Goal: Information Seeking & Learning: Learn about a topic

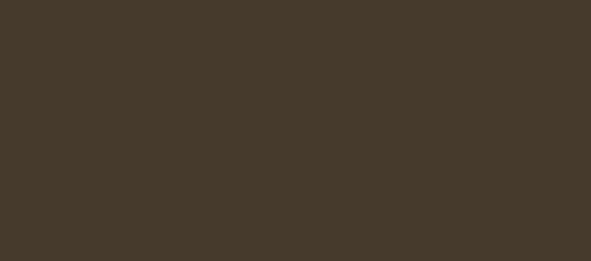
select select "pl"
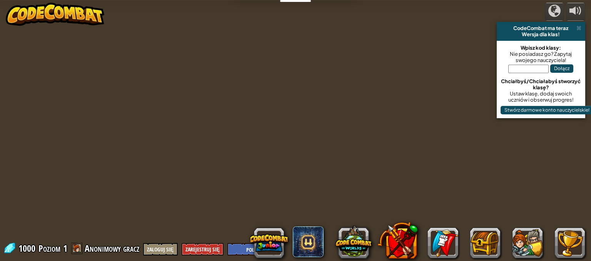
select select "pl"
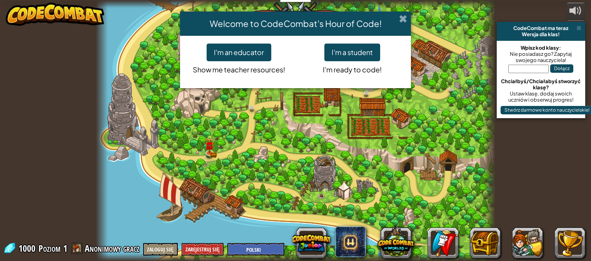
click at [403, 21] on span at bounding box center [403, 19] width 8 height 8
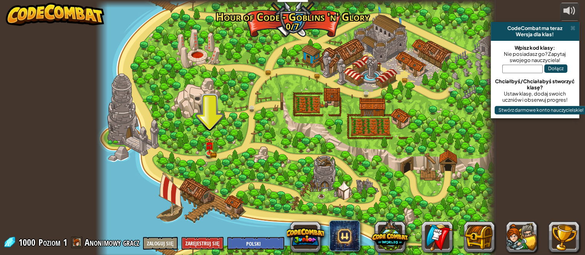
scroll to position [6, 0]
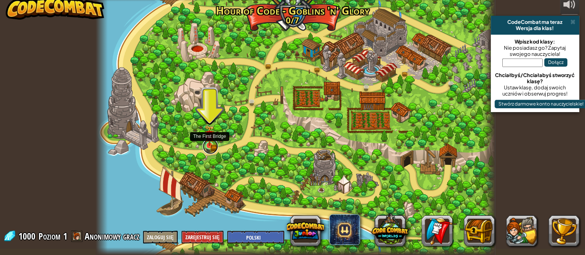
click at [211, 148] on link at bounding box center [210, 146] width 15 height 15
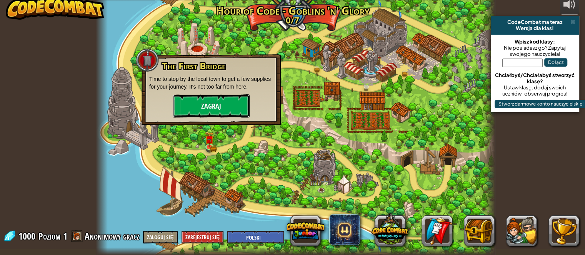
click at [224, 110] on button "Zagraj" at bounding box center [211, 105] width 77 height 23
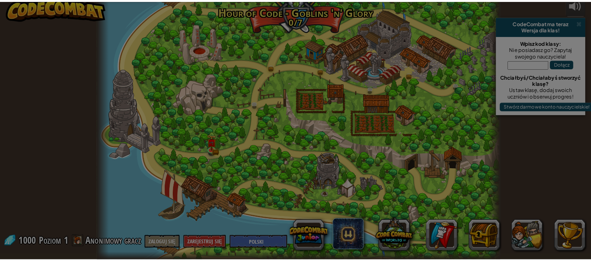
scroll to position [0, 0]
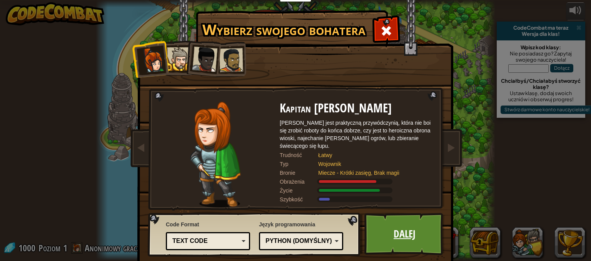
click at [429, 235] on link "Dalej" at bounding box center [404, 234] width 80 height 42
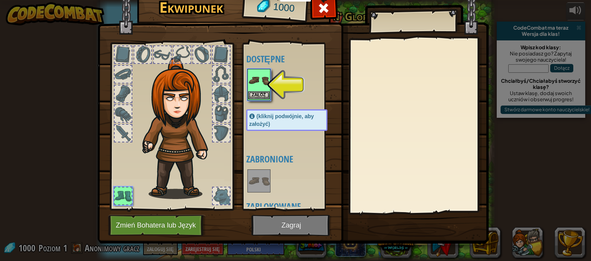
click at [256, 88] on img at bounding box center [259, 81] width 22 height 22
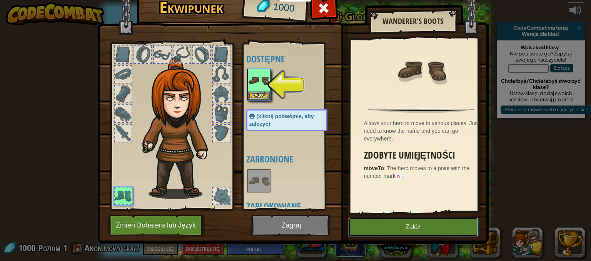
click at [397, 227] on button "Załóż" at bounding box center [413, 226] width 130 height 19
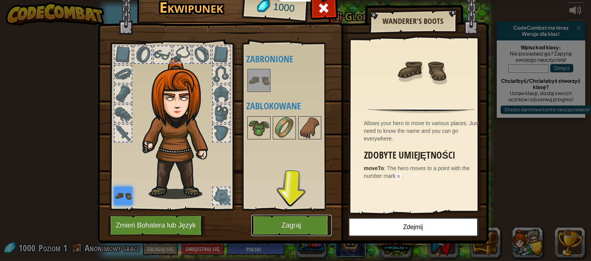
drag, startPoint x: 275, startPoint y: 220, endPoint x: 286, endPoint y: 222, distance: 11.0
click at [276, 219] on button "Zagraj" at bounding box center [291, 225] width 80 height 21
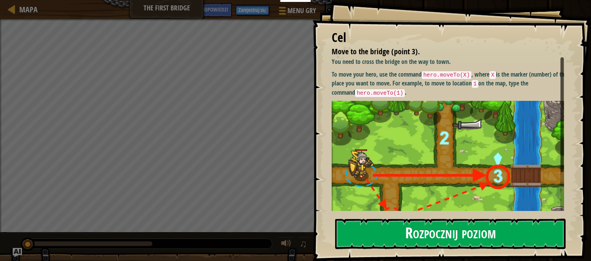
click at [403, 227] on button "Rozpocznij poziom" at bounding box center [450, 234] width 231 height 30
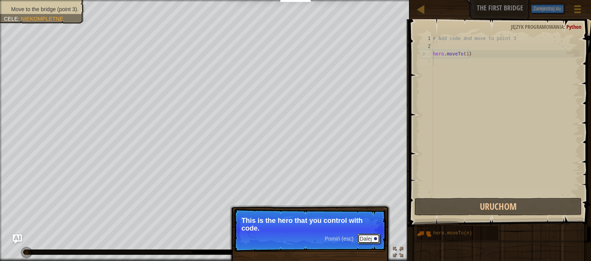
click at [364, 236] on button "Dalej" at bounding box center [369, 239] width 23 height 10
click at [368, 239] on button "Dalej" at bounding box center [369, 239] width 23 height 10
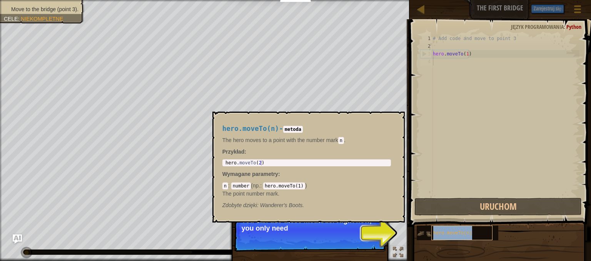
click at [457, 232] on span "hero.moveTo(n)" at bounding box center [452, 233] width 39 height 5
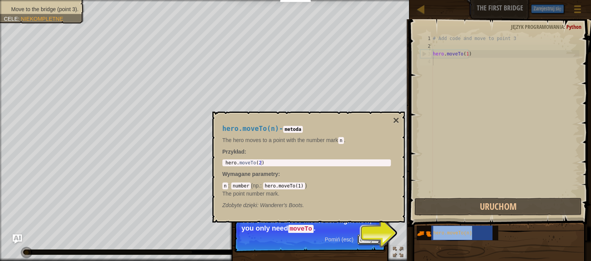
click at [373, 238] on button "Dalej" at bounding box center [369, 239] width 23 height 10
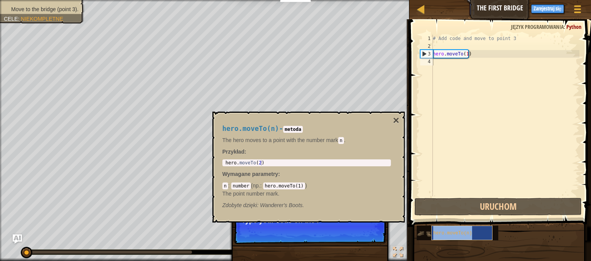
click at [455, 234] on span "hero.moveTo(n)" at bounding box center [452, 233] width 39 height 5
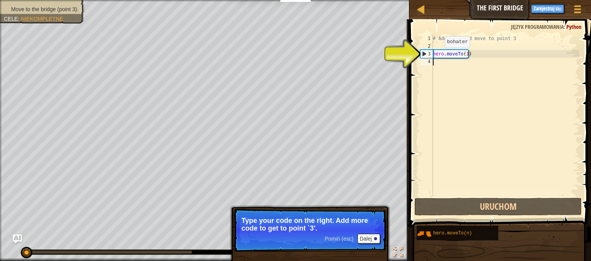
click at [438, 55] on div "# Add code and move to point 3 hero . moveTo ( 1 )" at bounding box center [505, 123] width 148 height 177
click at [453, 55] on div "# Add code and move to point 3 hero . moveTo ( 1 )" at bounding box center [505, 123] width 148 height 177
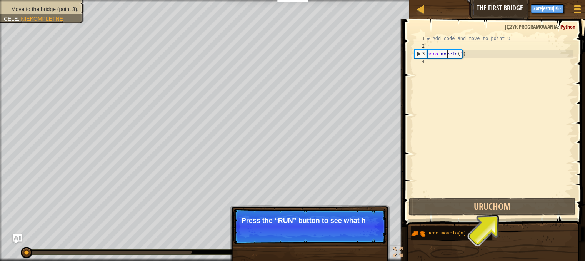
click at [418, 53] on div "hero.moveTo(1) 1 2 3 4 # Add code and move to point 3 hero . moveTo ( 1 ) ההההה…" at bounding box center [493, 138] width 184 height 230
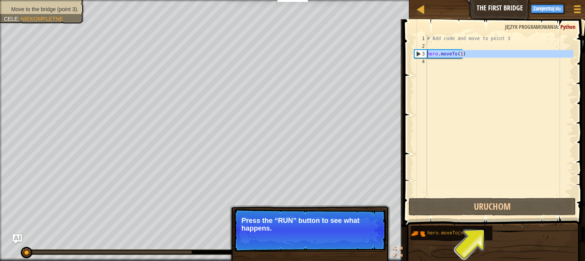
click at [418, 53] on div "3" at bounding box center [421, 54] width 12 height 8
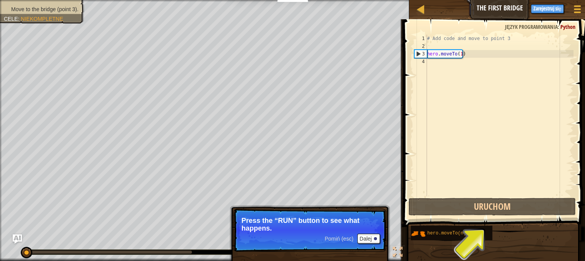
click at [418, 53] on div "3" at bounding box center [421, 54] width 12 height 8
click at [418, 53] on div "hero.moveTo(1) 1 2 3 4 # Add code and move to point 3 hero . moveTo ( 1 ) ההההה…" at bounding box center [493, 138] width 184 height 230
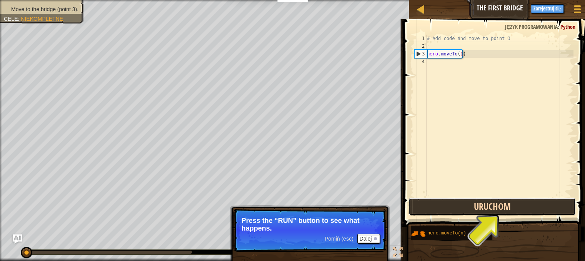
click at [487, 199] on button "Uruchom" at bounding box center [492, 207] width 167 height 18
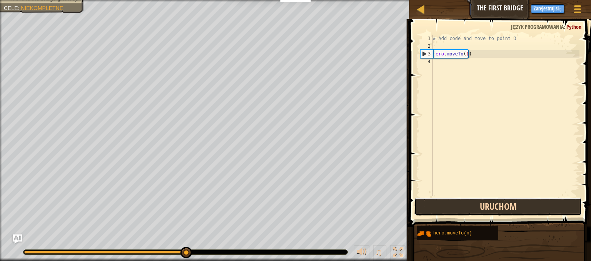
click at [461, 208] on button "Uruchom" at bounding box center [497, 207] width 167 height 18
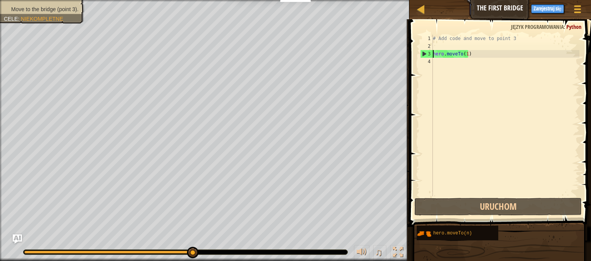
click at [428, 54] on div "3" at bounding box center [427, 54] width 12 height 8
click at [425, 53] on div "3" at bounding box center [427, 54] width 12 height 8
type textarea "hero.moveTo(1)"
click at [591, 137] on span at bounding box center [501, 112] width 188 height 230
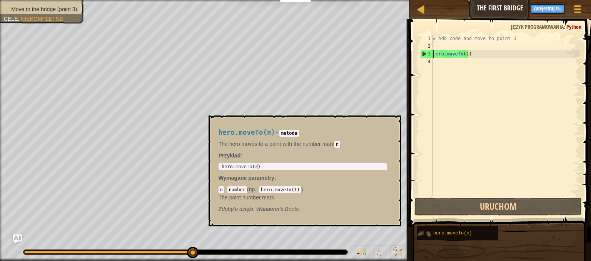
click at [428, 234] on img at bounding box center [424, 233] width 15 height 15
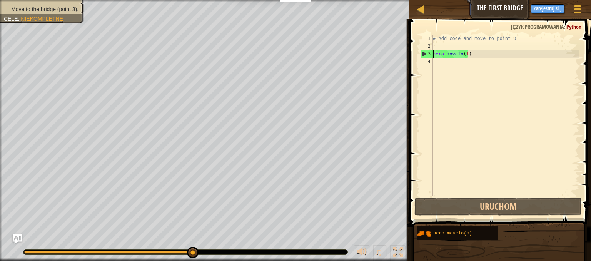
drag, startPoint x: 195, startPoint y: 250, endPoint x: 205, endPoint y: 250, distance: 9.6
click at [467, 216] on span at bounding box center [501, 112] width 188 height 230
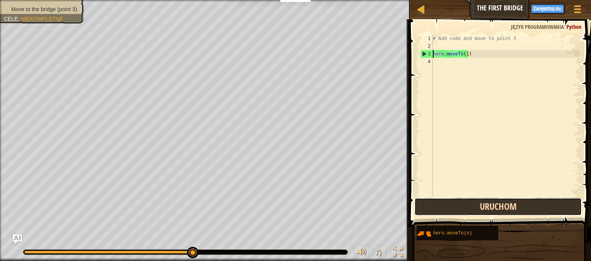
click at [469, 202] on button "Uruchom" at bounding box center [497, 207] width 167 height 18
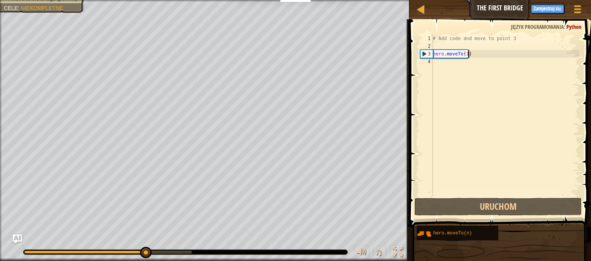
click at [474, 55] on div "# Add code and move to point 3 hero . moveTo ( 1 )" at bounding box center [505, 123] width 148 height 177
click at [459, 68] on div "# Add code and move to point 3 hero . moveTo ( 1 )" at bounding box center [505, 123] width 148 height 177
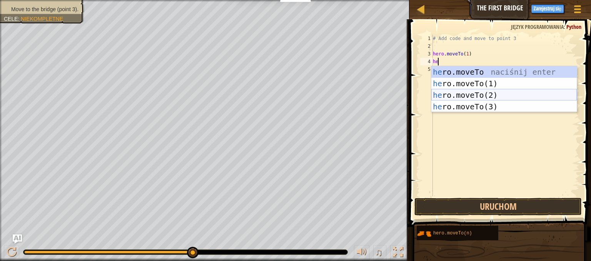
click at [452, 93] on div "he ro.moveTo naciśnij enter he ro.moveTo(1) naciśnij enter he ro.moveTo(2) naci…" at bounding box center [503, 100] width 145 height 69
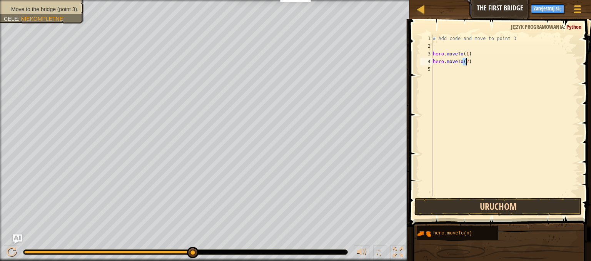
type textarea "hero.moveTo(2)"
click at [490, 207] on button "Uruchom" at bounding box center [497, 207] width 167 height 18
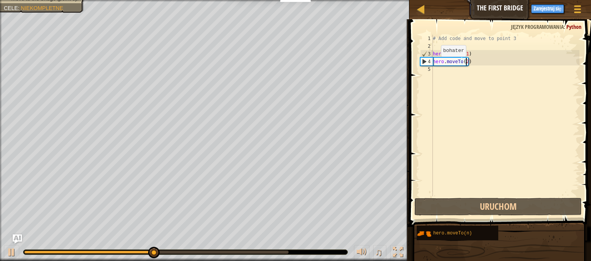
click at [434, 63] on div "# Add code and move to point 3 hero . moveTo ( 1 ) hero . moveTo ( 2 )" at bounding box center [505, 123] width 148 height 177
click at [434, 76] on div "# Add code and move to point 3 hero . moveTo ( 1 ) hero . moveTo ( 2 )" at bounding box center [505, 123] width 148 height 177
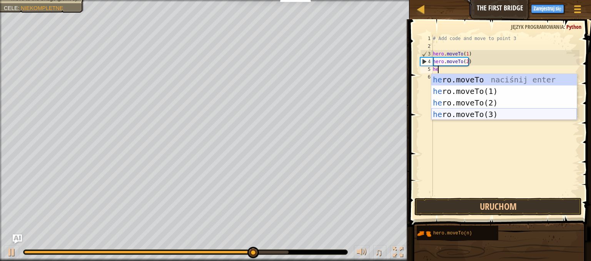
click at [470, 114] on div "he ro.moveTo naciśnij enter he ro.moveTo(1) naciśnij enter he ro.moveTo(2) naci…" at bounding box center [503, 108] width 145 height 69
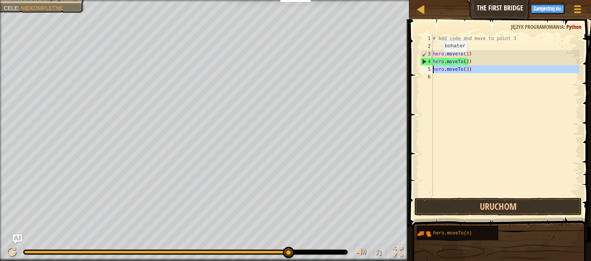
click at [428, 68] on div "5" at bounding box center [426, 69] width 13 height 8
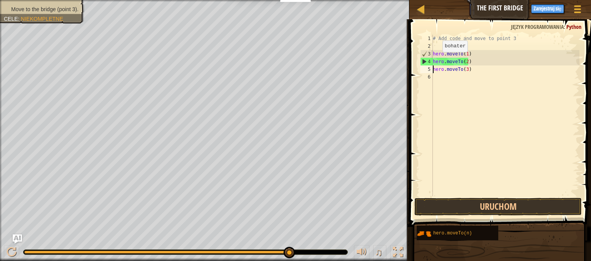
click at [429, 68] on div "5" at bounding box center [426, 69] width 13 height 8
click at [424, 61] on div "4" at bounding box center [427, 62] width 12 height 8
drag, startPoint x: 426, startPoint y: 68, endPoint x: 432, endPoint y: 72, distance: 7.4
click at [427, 68] on div "5" at bounding box center [426, 69] width 13 height 8
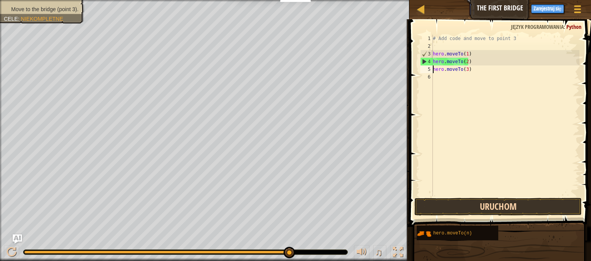
type textarea "hero.moveTo(3)"
click at [464, 205] on button "Uruchom" at bounding box center [497, 207] width 167 height 18
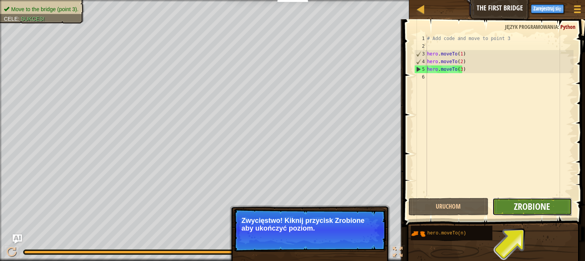
click at [526, 208] on span "Zrobione" at bounding box center [532, 206] width 36 height 12
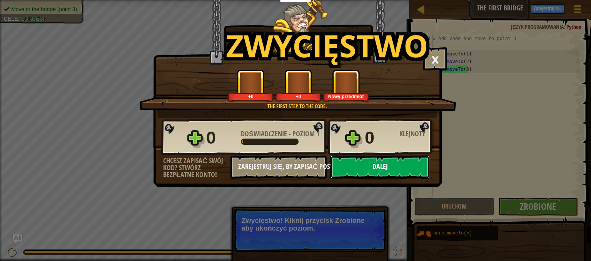
click at [411, 174] on button "Dalej" at bounding box center [380, 166] width 99 height 23
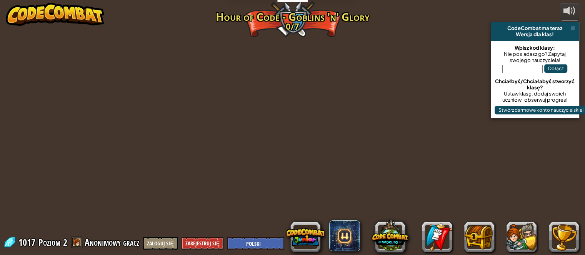
select select "pl"
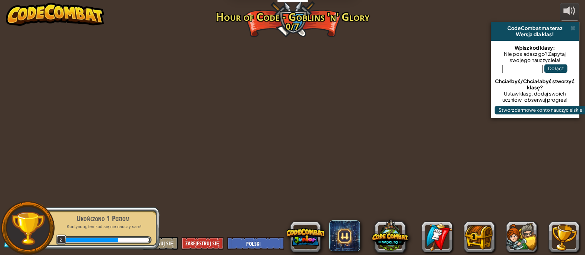
select select "pl"
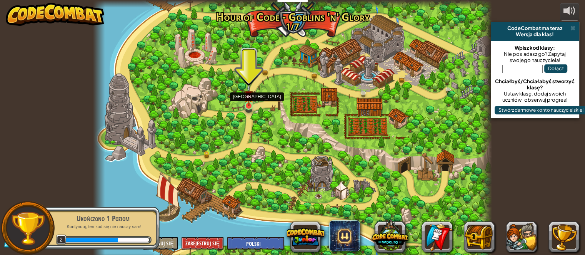
click at [250, 104] on img at bounding box center [249, 95] width 10 height 22
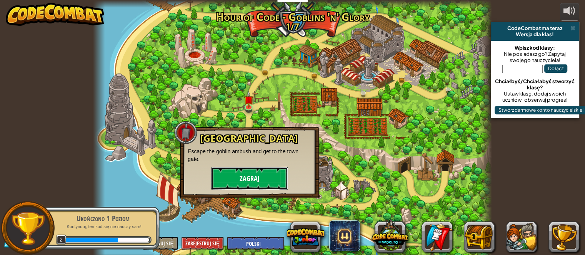
click at [236, 183] on button "Zagraj" at bounding box center [249, 178] width 77 height 23
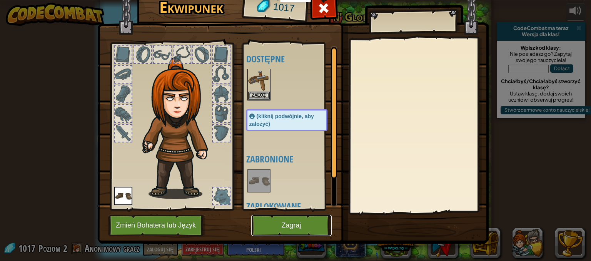
click at [297, 219] on button "Zagraj" at bounding box center [291, 225] width 80 height 21
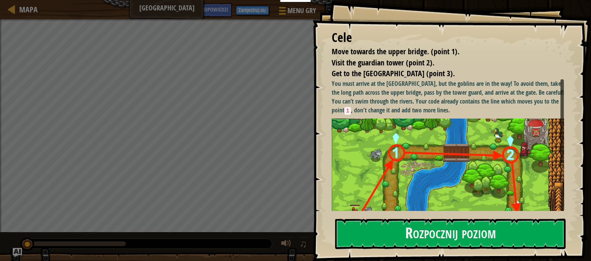
click at [353, 215] on div "Cele Move towards the upper bridge. (point 1). Visit the [GEOGRAPHIC_DATA] (poi…" at bounding box center [451, 130] width 279 height 261
click at [351, 214] on div "Cele Move towards the upper bridge. (point 1). Visit the [GEOGRAPHIC_DATA] (poi…" at bounding box center [451, 130] width 279 height 261
click at [346, 230] on button "Rozpocznij poziom" at bounding box center [450, 234] width 231 height 30
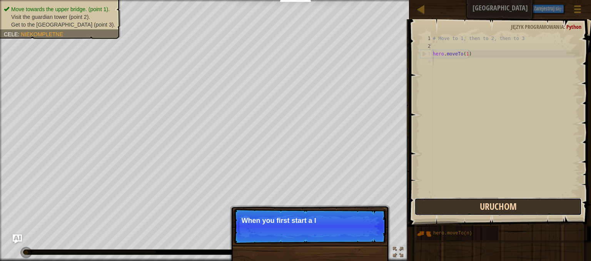
click at [495, 204] on button "Uruchom" at bounding box center [497, 207] width 167 height 18
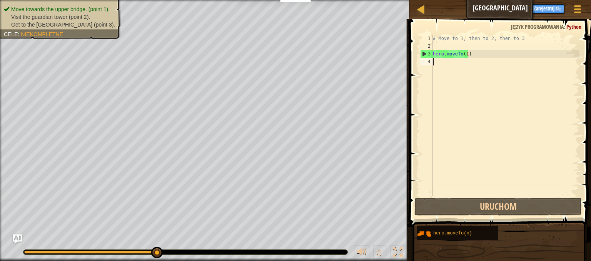
click at [439, 61] on div "# Move to 1, then to 2, then to 3 hero . moveTo ( 1 )" at bounding box center [505, 123] width 148 height 177
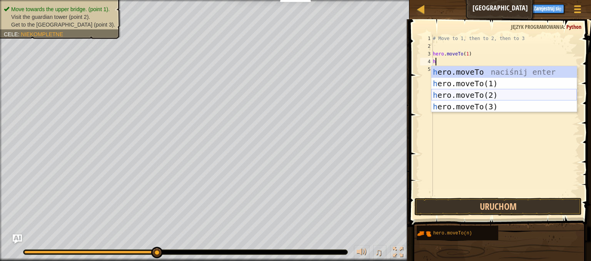
click at [439, 97] on div "h ero.moveTo naciśnij enter h ero.moveTo(1) naciśnij enter h ero.moveTo(2) naci…" at bounding box center [503, 100] width 145 height 69
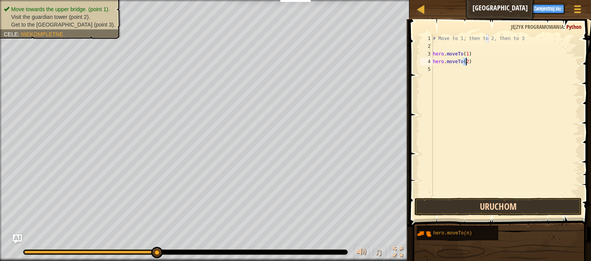
type textarea "hero.moveTo(2)"
click at [460, 202] on button "Uruchom" at bounding box center [497, 207] width 167 height 18
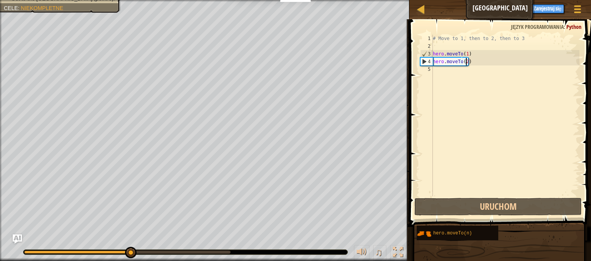
click at [440, 73] on div "# Move to 1, then to 2, then to 3 hero . moveTo ( 1 ) hero . moveTo ( 2 )" at bounding box center [505, 123] width 148 height 177
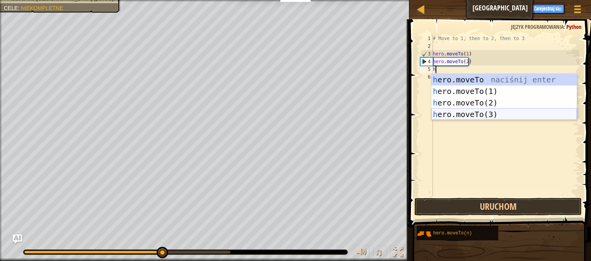
click at [449, 115] on div "h ero.moveTo naciśnij enter h ero.moveTo(1) naciśnij enter h ero.moveTo(2) naci…" at bounding box center [503, 108] width 145 height 69
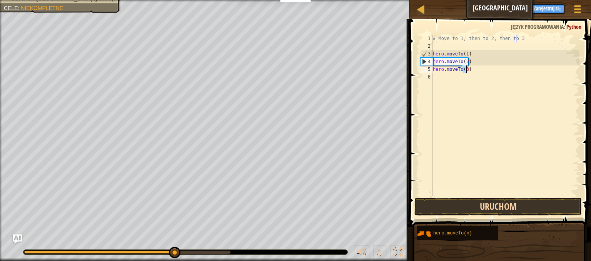
type textarea "hero.moveTo(3)"
click at [445, 207] on button "Uruchom" at bounding box center [497, 207] width 167 height 18
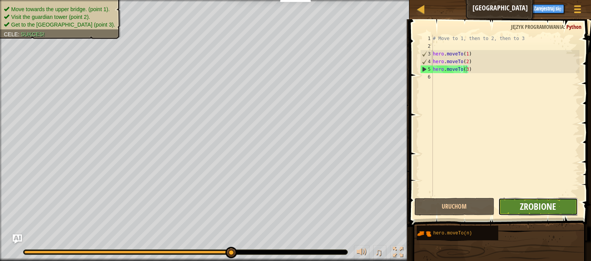
click at [555, 200] on span "Zrobione" at bounding box center [538, 206] width 36 height 12
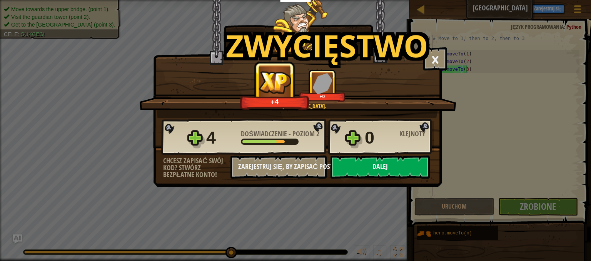
click at [428, 60] on h1 "Zwycięstwo" at bounding box center [327, 45] width 202 height 34
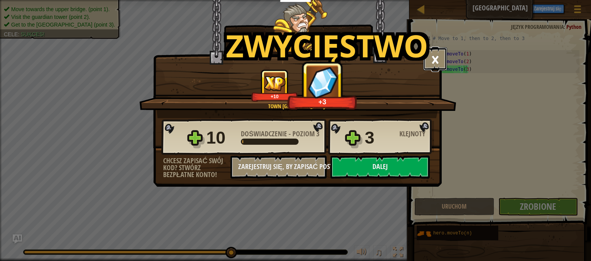
click at [437, 57] on button "×" at bounding box center [435, 58] width 24 height 23
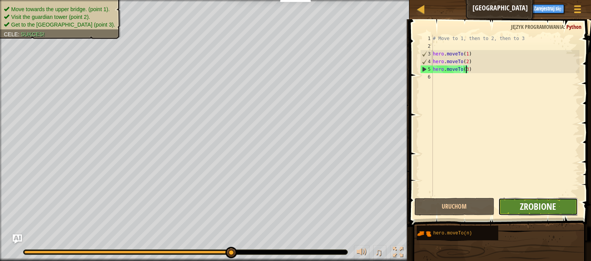
click at [539, 208] on span "Zrobione" at bounding box center [538, 206] width 36 height 12
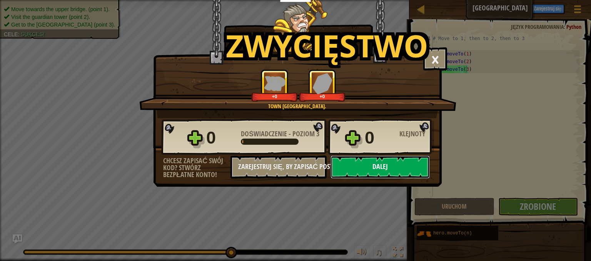
click at [379, 164] on button "Dalej" at bounding box center [380, 166] width 99 height 23
select select "pl"
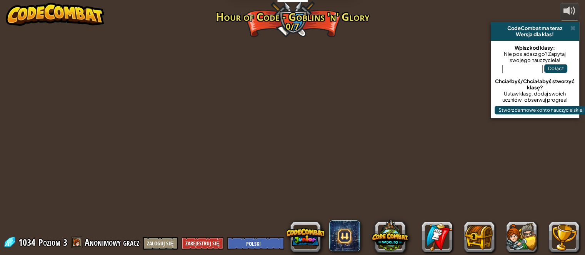
select select "pl"
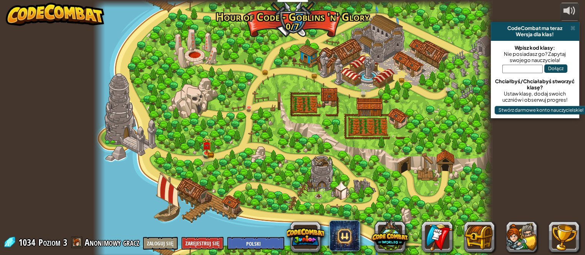
select select "pl"
click at [262, 62] on img at bounding box center [265, 60] width 6 height 6
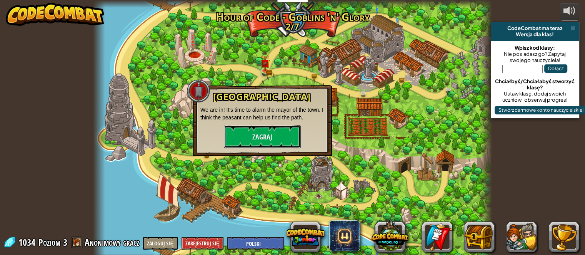
click at [272, 133] on button "Zagraj" at bounding box center [262, 136] width 77 height 23
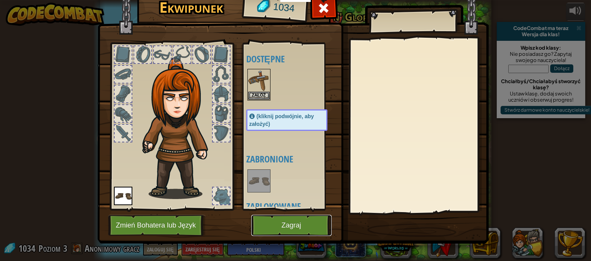
click at [269, 229] on button "Zagraj" at bounding box center [291, 225] width 80 height 21
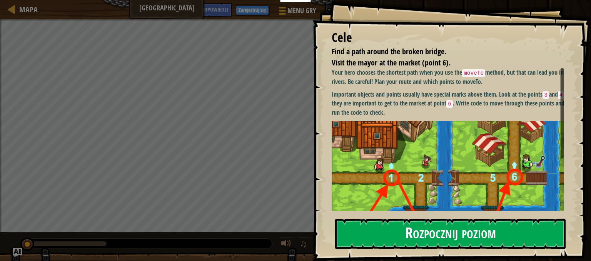
click at [464, 140] on img at bounding box center [451, 195] width 238 height 148
click at [365, 229] on button "Rozpocznij poziom" at bounding box center [450, 234] width 231 height 30
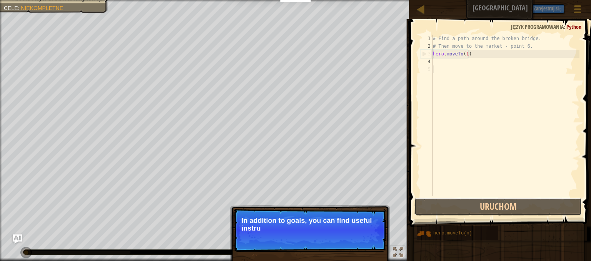
drag, startPoint x: 447, startPoint y: 204, endPoint x: 457, endPoint y: 175, distance: 31.0
click at [447, 203] on button "Uruchom" at bounding box center [497, 207] width 167 height 18
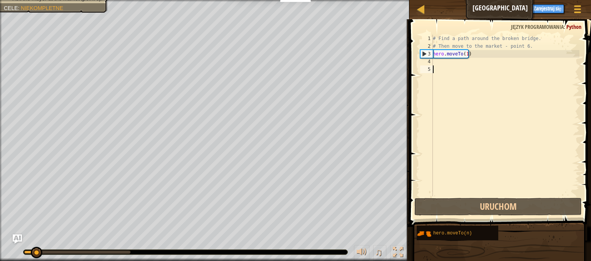
click at [441, 62] on div "# Find a path around the broken bridge. # Then move to the market - point 6. he…" at bounding box center [505, 123] width 148 height 177
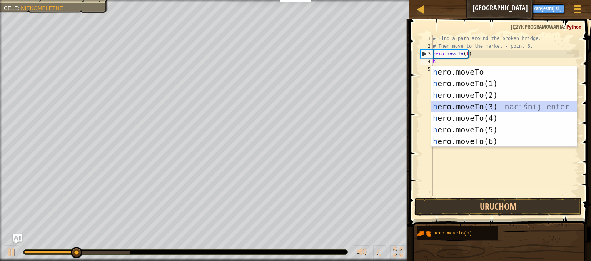
click at [463, 105] on div "h ero.moveTo naciśnij enter h ero.moveTo(1) naciśnij enter h ero.moveTo(2) naci…" at bounding box center [503, 118] width 145 height 104
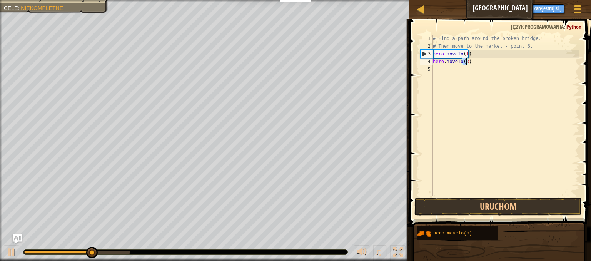
type textarea "hero.moveTo(3)"
click at [445, 207] on button "Uruchom" at bounding box center [497, 207] width 167 height 18
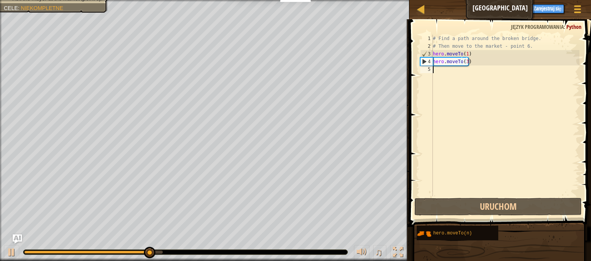
click at [455, 67] on div "# Find a path around the broken bridge. # Then move to the market - point 6. he…" at bounding box center [505, 123] width 148 height 177
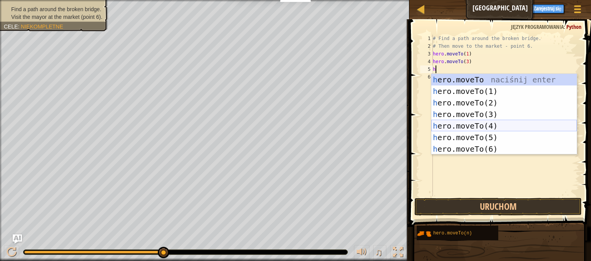
click at [483, 122] on div "h ero.moveTo naciśnij enter h ero.moveTo(1) naciśnij enter h ero.moveTo(2) naci…" at bounding box center [503, 126] width 145 height 104
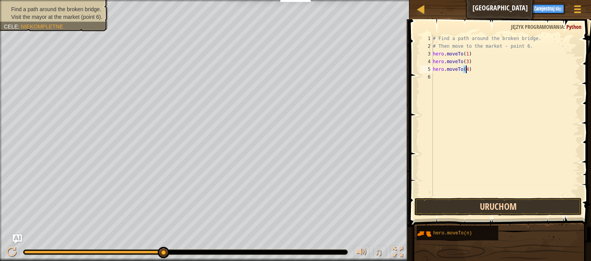
type textarea "hero.moveTo(4)"
click at [467, 203] on button "Uruchom" at bounding box center [497, 207] width 167 height 18
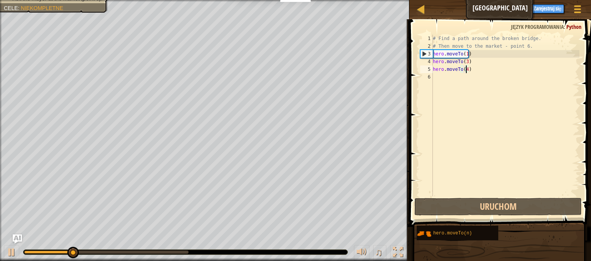
click at [435, 76] on div "# Find a path around the broken bridge. # Then move to the market - point 6. he…" at bounding box center [505, 123] width 148 height 177
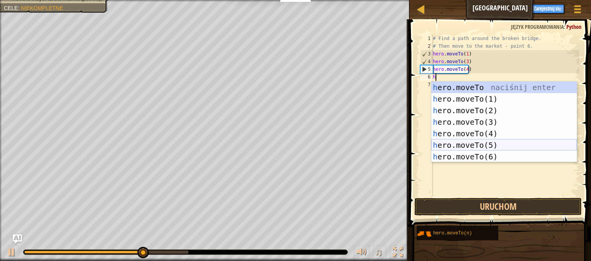
click at [458, 143] on div "h ero.moveTo naciśnij enter h ero.moveTo(1) naciśnij enter h ero.moveTo(2) naci…" at bounding box center [503, 134] width 145 height 104
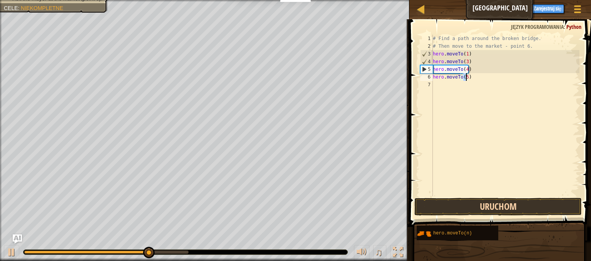
type textarea "hero.moveTo(5)"
drag, startPoint x: 460, startPoint y: 208, endPoint x: 461, endPoint y: 196, distance: 11.6
click at [460, 208] on button "Uruchom" at bounding box center [497, 207] width 167 height 18
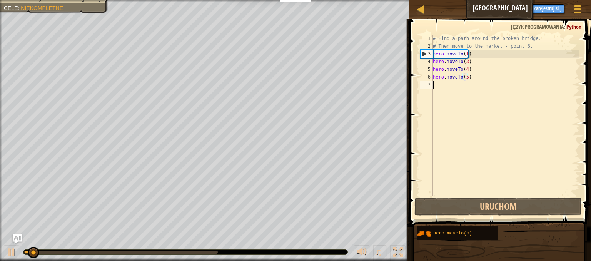
click at [435, 84] on div "# Find a path around the broken bridge. # Then move to the market - point 6. he…" at bounding box center [505, 123] width 148 height 177
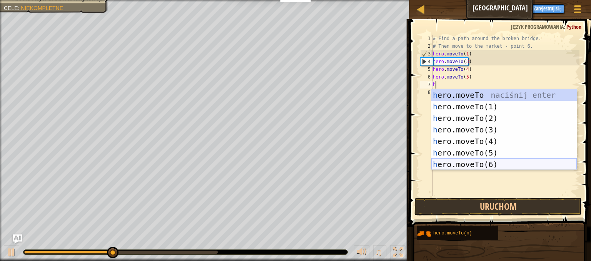
click at [436, 167] on div "h ero.moveTo naciśnij enter h ero.moveTo(1) naciśnij enter h ero.moveTo(2) naci…" at bounding box center [503, 141] width 145 height 104
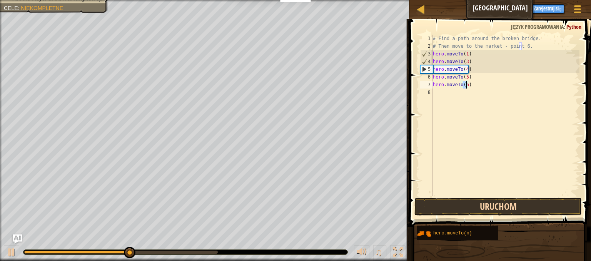
type textarea "hero.moveTo(6)"
click at [453, 206] on button "Uruchom" at bounding box center [497, 207] width 167 height 18
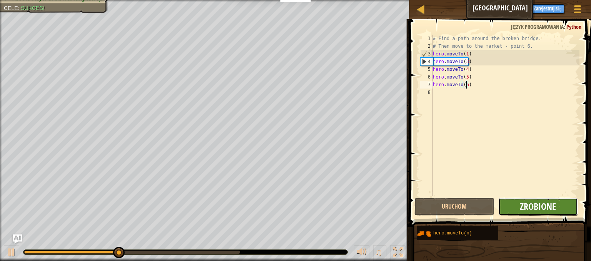
click at [526, 206] on span "Zrobione" at bounding box center [538, 206] width 36 height 12
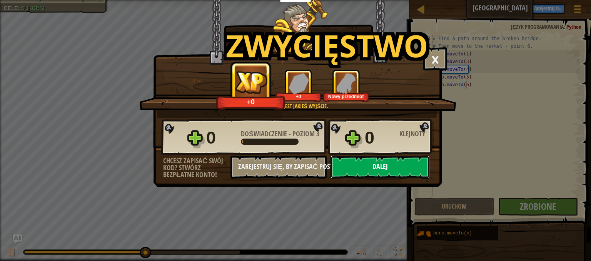
click at [409, 162] on button "Dalej" at bounding box center [380, 166] width 99 height 23
select select "pl"
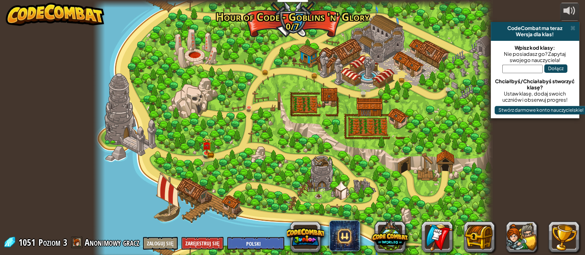
select select "pl"
click at [311, 71] on img at bounding box center [314, 62] width 10 height 21
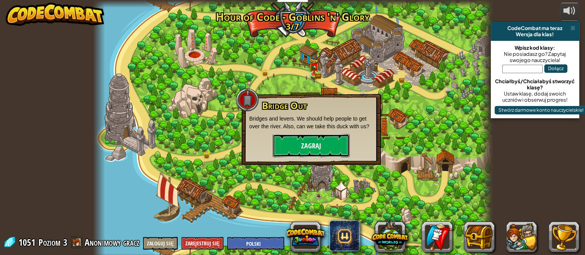
click at [301, 140] on button "Zagraj" at bounding box center [311, 145] width 77 height 23
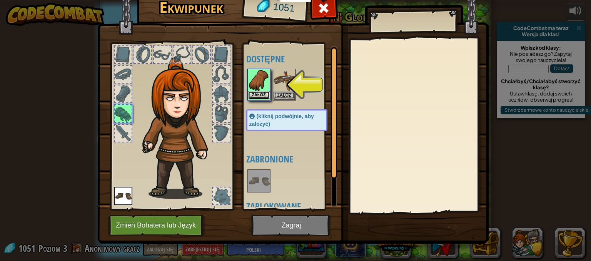
click at [265, 97] on button "Załóż" at bounding box center [259, 95] width 22 height 8
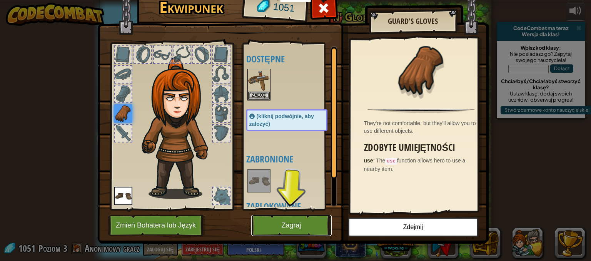
click at [313, 227] on button "Zagraj" at bounding box center [291, 225] width 80 height 21
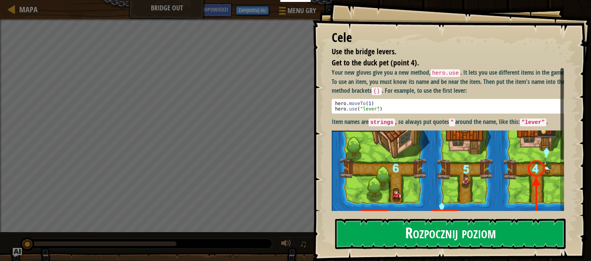
click at [378, 233] on button "Rozpocznij poziom" at bounding box center [450, 234] width 231 height 30
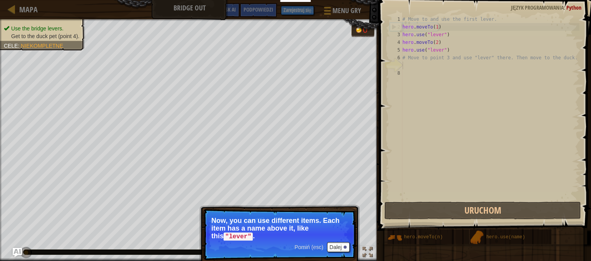
click at [298, 250] on div "Pomiń (esc) Dalej" at bounding box center [322, 247] width 55 height 10
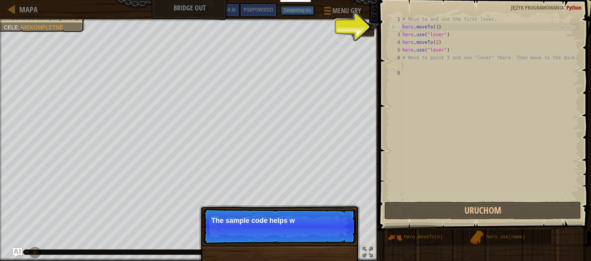
click at [341, 242] on p "Pomiń (esc) Dalej The sample code helps w" at bounding box center [279, 226] width 153 height 35
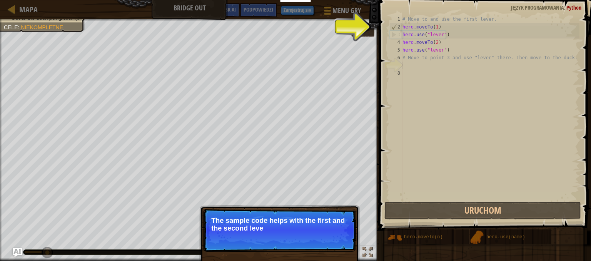
click at [340, 241] on p "Pomiń (esc) Dalej The sample code helps with the first and the second leve" at bounding box center [279, 230] width 153 height 43
click at [340, 241] on button "Dalej" at bounding box center [338, 239] width 23 height 10
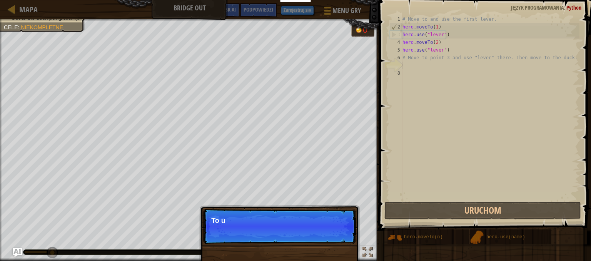
click at [340, 241] on p "Pomiń (esc) Dalej To u" at bounding box center [279, 226] width 153 height 35
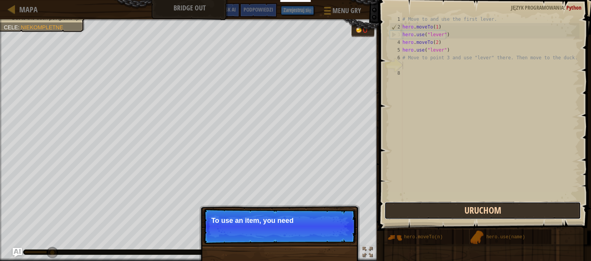
click at [453, 214] on button "Uruchom" at bounding box center [482, 211] width 197 height 18
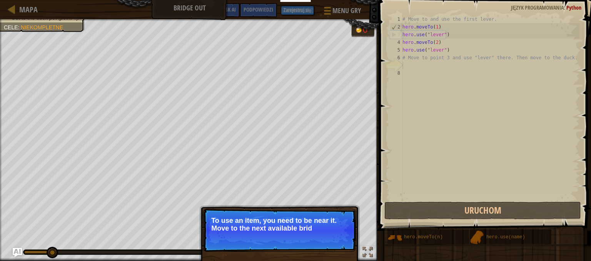
click at [337, 239] on p "Pomiń (esc) Dalej To use an item, you need to be near it. Move to the next avai…" at bounding box center [279, 230] width 153 height 43
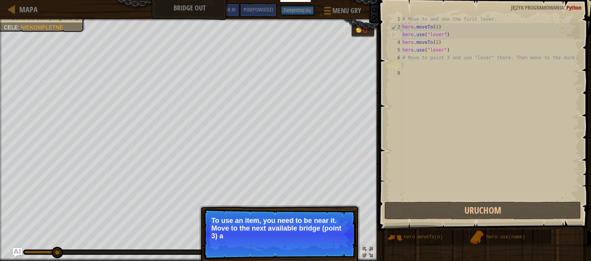
click at [337, 239] on p "To use an item, you need to be near it. Move to the next available bridge (poin…" at bounding box center [279, 228] width 137 height 23
click at [337, 239] on p "To use an item, you need to be near it. Move to the next available bridge (poin…" at bounding box center [279, 229] width 137 height 24
drag, startPoint x: 337, startPoint y: 239, endPoint x: 337, endPoint y: 247, distance: 7.7
click at [337, 247] on p "Pomiń (esc) Dalej To use an item, you need to be near it. Move to the next avai…" at bounding box center [279, 235] width 153 height 52
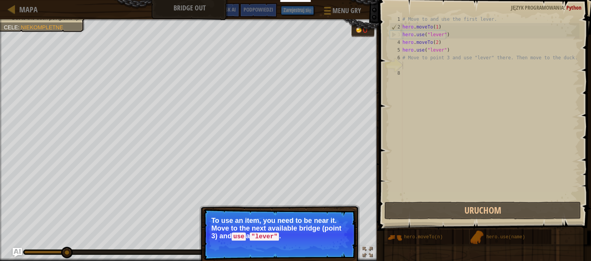
click at [337, 247] on button "Dalej" at bounding box center [338, 247] width 23 height 10
click at [339, 246] on div "Pomiń (esc) Dalej To use an item, you need to be near it. Move to the next avai…" at bounding box center [279, 266] width 160 height 114
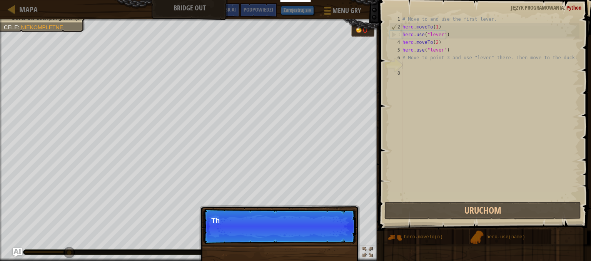
click at [339, 244] on p "Pomiń (esc) Dalej Th" at bounding box center [279, 226] width 153 height 35
click at [338, 244] on p "Pomiń (esc) Dalej Then move" at bounding box center [279, 226] width 153 height 35
click at [332, 224] on p "Pomiń (esc) Dalej Then move to the" at bounding box center [279, 226] width 153 height 35
click at [332, 224] on p "Pomiń (esc) Dalej Then move to the duck at the p" at bounding box center [279, 226] width 153 height 35
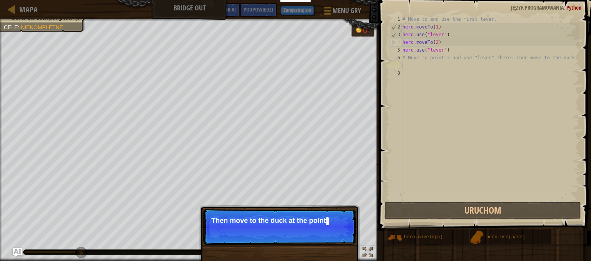
click at [332, 224] on p "Pomiń (esc) Dalej Then move to the duck at the point" at bounding box center [279, 227] width 153 height 36
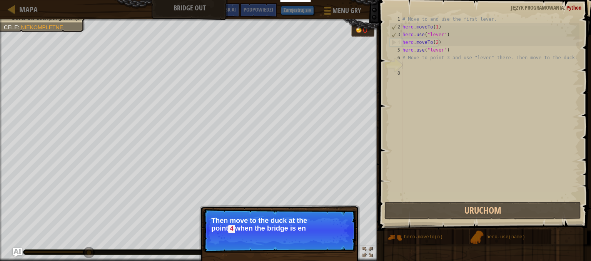
click at [332, 227] on p "Then move to the duck at the [GEOGRAPHIC_DATA] when the bridge is en" at bounding box center [279, 225] width 137 height 16
click at [332, 227] on p "Then move to the duck at the [GEOGRAPHIC_DATA] when the bridge is enabled.." at bounding box center [279, 225] width 137 height 16
click at [332, 237] on button "Dalej" at bounding box center [338, 239] width 23 height 10
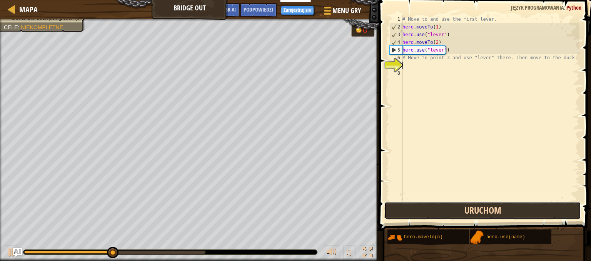
click at [447, 211] on button "Uruchom" at bounding box center [482, 211] width 197 height 18
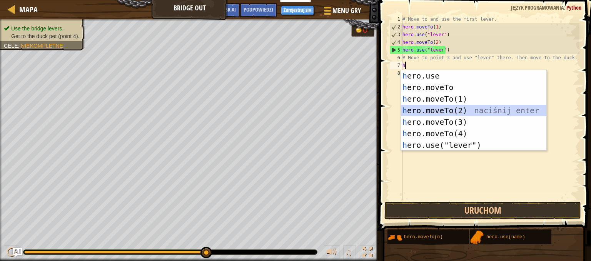
click at [418, 108] on div "h ero.use naciśnij enter h ero.moveTo naciśnij enter h ero.moveTo(1) naciśnij e…" at bounding box center [473, 122] width 145 height 104
type textarea "hero.moveTo(2)"
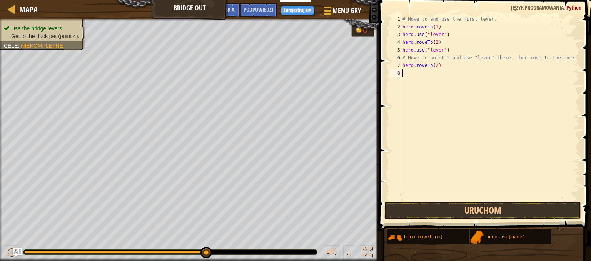
click at [412, 73] on div "# Move to and use the first lever. hero . moveTo ( 1 ) hero . use ( "lever" ) h…" at bounding box center [490, 115] width 179 height 200
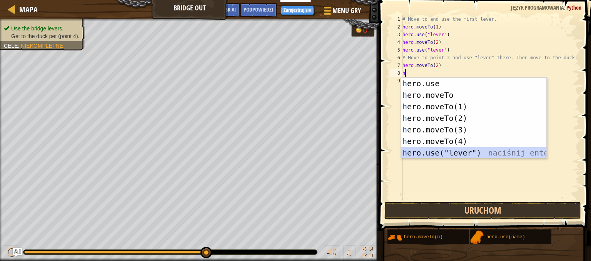
click at [438, 152] on div "h ero.use naciśnij enter h ero.moveTo naciśnij enter h ero.moveTo(1) naciśnij e…" at bounding box center [473, 130] width 145 height 104
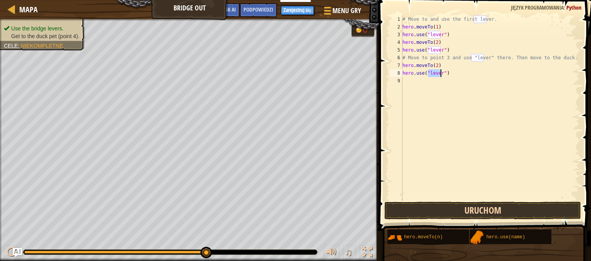
type textarea "hero.use("lever")"
click at [420, 213] on button "Uruchom" at bounding box center [482, 211] width 197 height 18
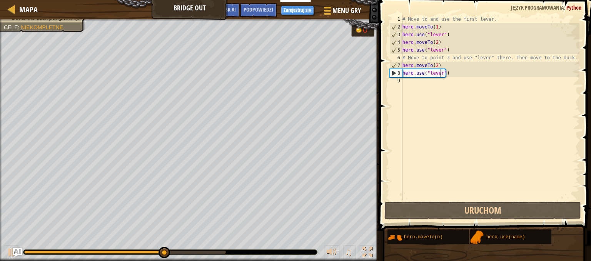
click at [412, 82] on div "# Move to and use the first lever. hero . moveTo ( 1 ) hero . use ( "lever" ) h…" at bounding box center [490, 115] width 179 height 200
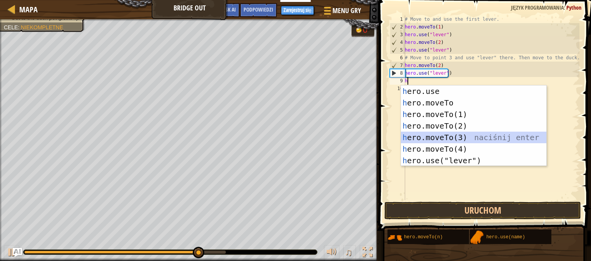
click at [436, 133] on div "h ero.use naciśnij enter h ero.moveTo naciśnij enter h ero.moveTo(1) naciśnij e…" at bounding box center [473, 137] width 145 height 104
type textarea "hero.moveTo(3)"
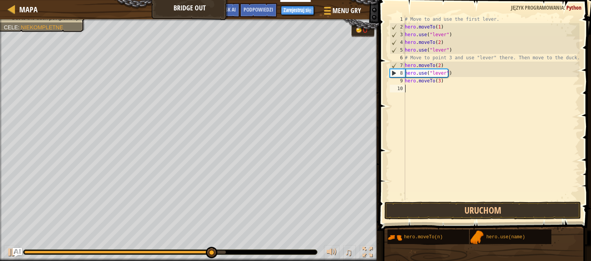
click at [417, 90] on div "# Move to and use the first lever. hero . moveTo ( 1 ) hero . use ( "lever" ) h…" at bounding box center [491, 115] width 176 height 200
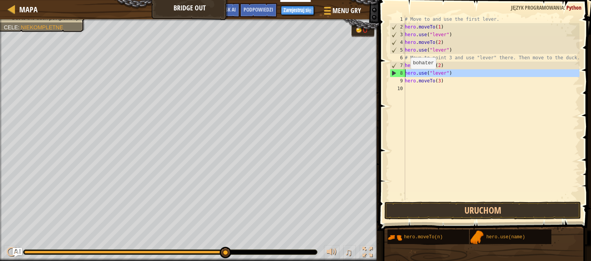
click at [394, 74] on div "8" at bounding box center [397, 73] width 15 height 8
type textarea "hero.use("lever")"
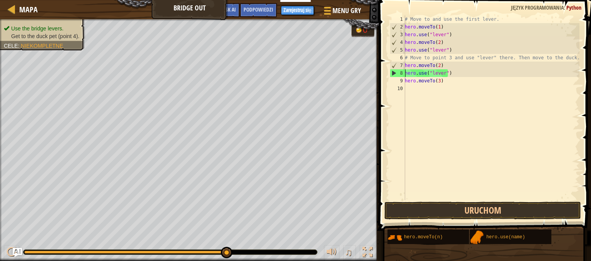
click at [412, 89] on div "# Move to and use the first lever. hero . moveTo ( 1 ) hero . use ( "lever" ) h…" at bounding box center [491, 115] width 176 height 200
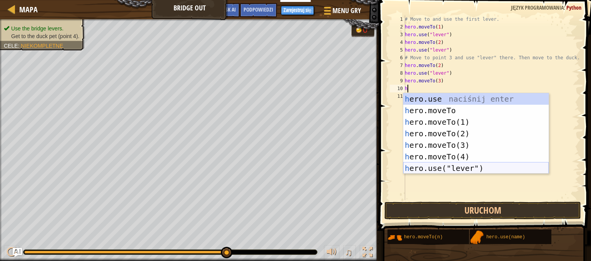
click at [422, 172] on div "h ero.use naciśnij enter h ero.moveTo naciśnij enter h ero.moveTo(1) naciśnij e…" at bounding box center [475, 145] width 145 height 104
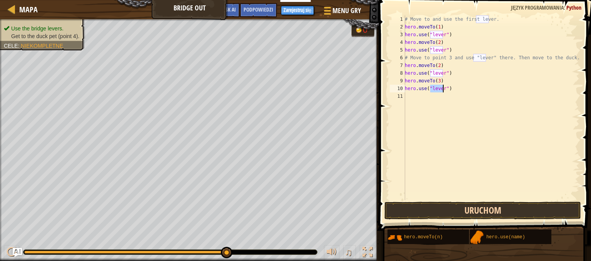
type textarea "hero.use("lever")"
click at [423, 210] on button "Uruchom" at bounding box center [482, 211] width 197 height 18
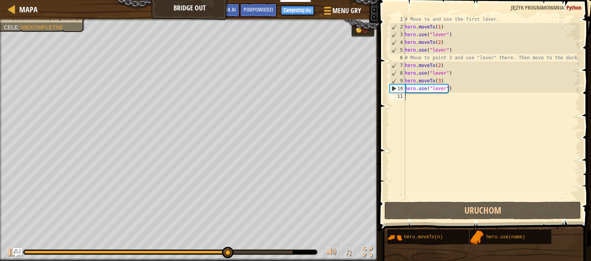
click at [417, 97] on div "# Move to and use the first lever. hero . moveTo ( 1 ) hero . use ( "lever" ) h…" at bounding box center [491, 115] width 176 height 200
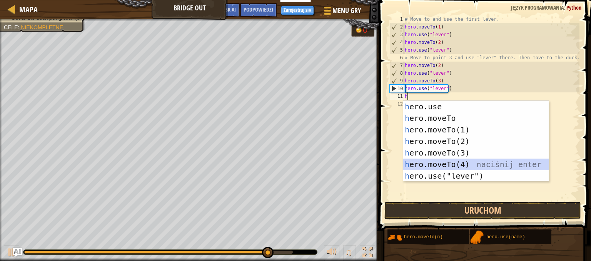
click at [423, 164] on div "h ero.use naciśnij enter h ero.moveTo naciśnij enter h ero.moveTo(1) naciśnij e…" at bounding box center [475, 153] width 145 height 104
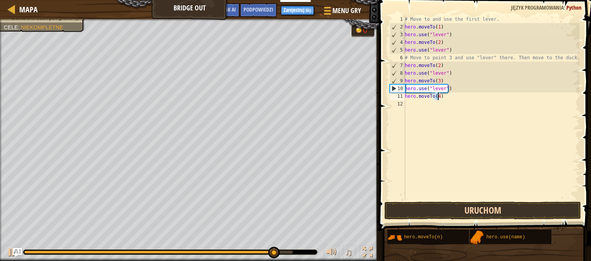
type textarea "hero.moveTo(4)"
drag, startPoint x: 437, startPoint y: 214, endPoint x: 429, endPoint y: 210, distance: 9.0
click at [438, 214] on button "Uruchom" at bounding box center [482, 211] width 197 height 18
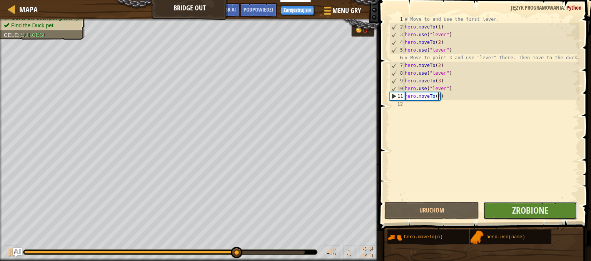
click at [520, 217] on button "Zrobione" at bounding box center [530, 211] width 95 height 18
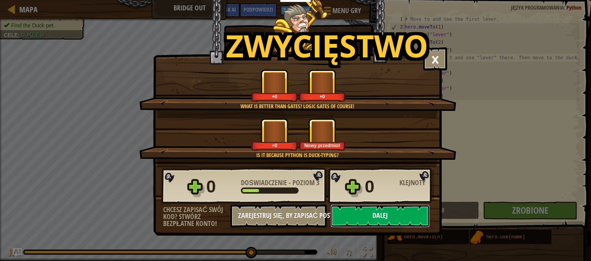
click at [373, 212] on button "Dalej" at bounding box center [380, 215] width 99 height 23
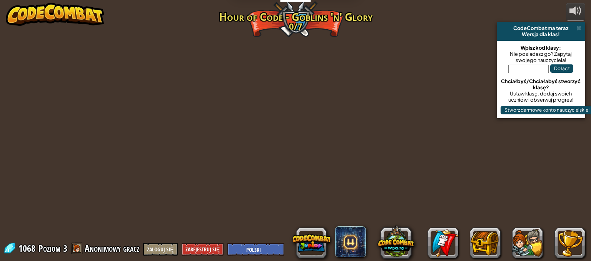
select select "pl"
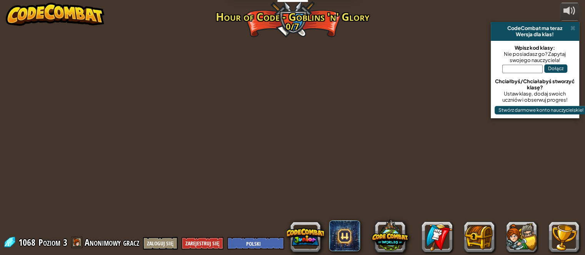
select select "pl"
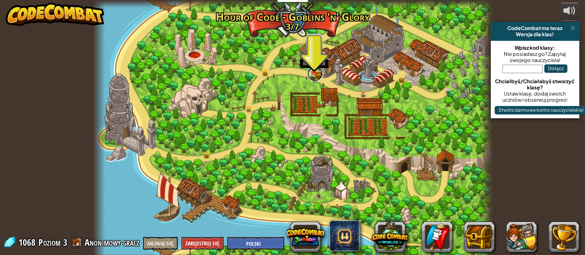
click at [316, 74] on link at bounding box center [314, 73] width 15 height 15
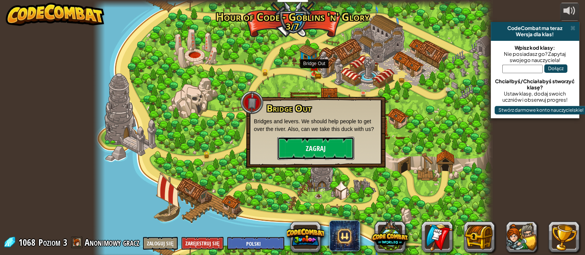
click at [331, 146] on button "Zagraj" at bounding box center [315, 148] width 77 height 23
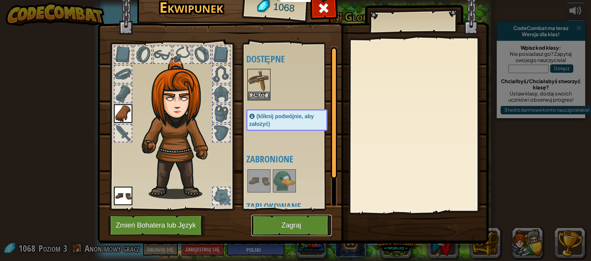
click at [301, 225] on button "Zagraj" at bounding box center [291, 225] width 80 height 21
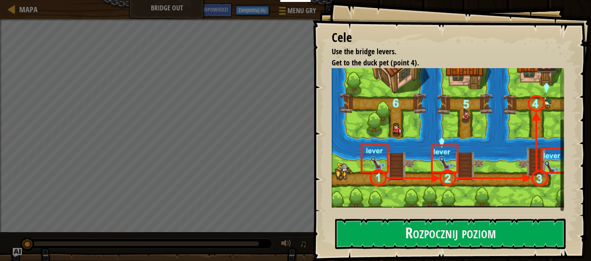
scroll to position [74, 0]
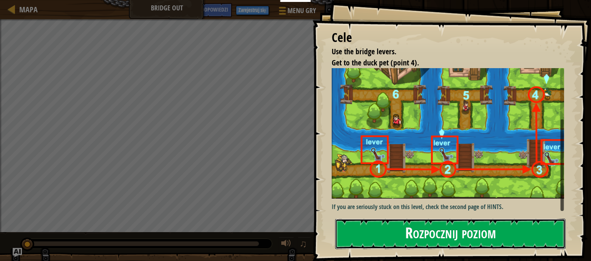
click at [404, 230] on button "Rozpocznij poziom" at bounding box center [450, 234] width 231 height 30
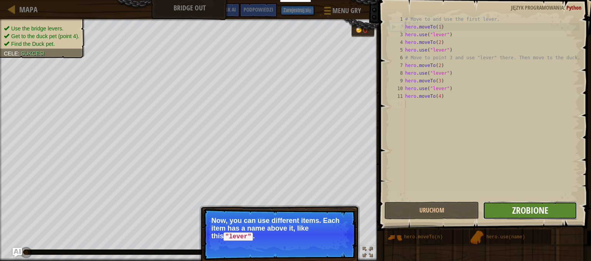
click at [528, 204] on span "Zrobione" at bounding box center [530, 210] width 36 height 12
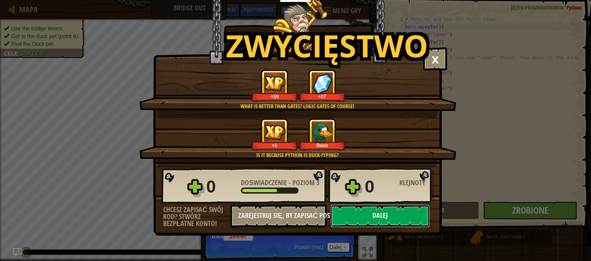
click at [376, 215] on button "Dalej" at bounding box center [380, 215] width 99 height 23
select select "pl"
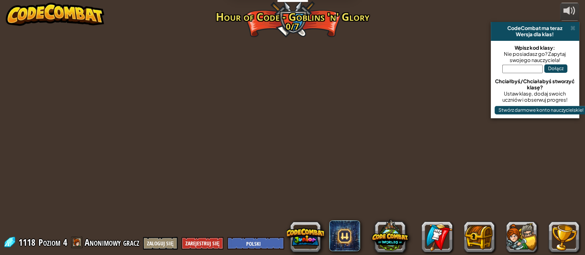
select select "pl"
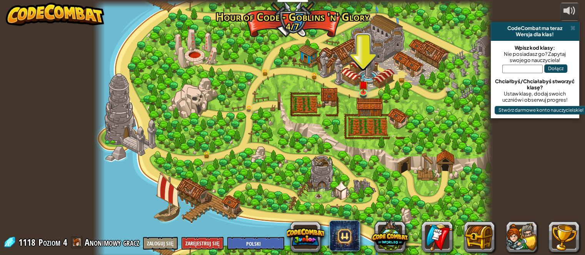
click at [354, 87] on div at bounding box center [292, 130] width 399 height 261
click at [363, 87] on img at bounding box center [364, 81] width 10 height 22
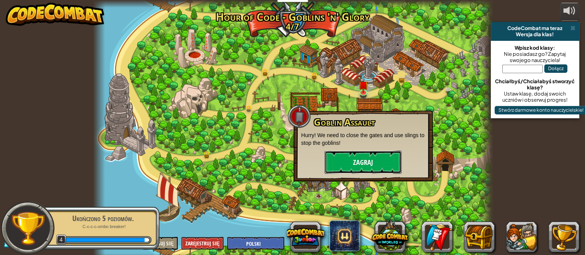
click at [354, 162] on button "Zagraj" at bounding box center [363, 161] width 77 height 23
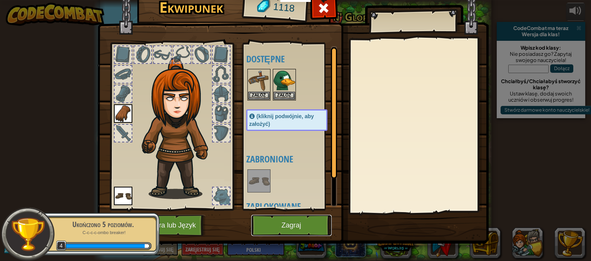
click at [293, 221] on button "Zagraj" at bounding box center [291, 225] width 80 height 21
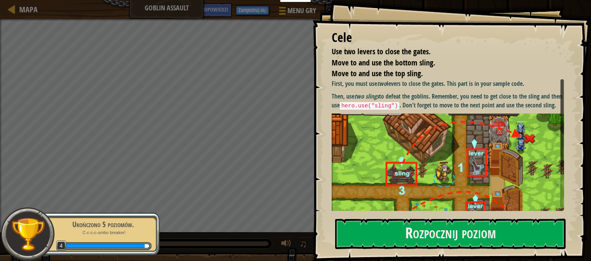
click at [384, 139] on img at bounding box center [451, 187] width 238 height 147
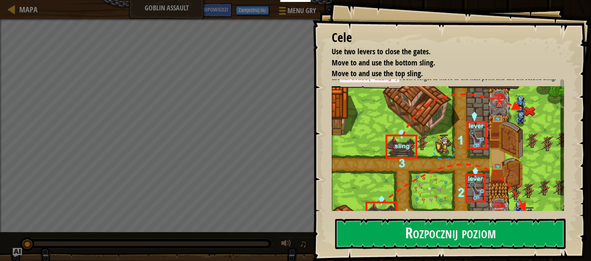
scroll to position [38, 0]
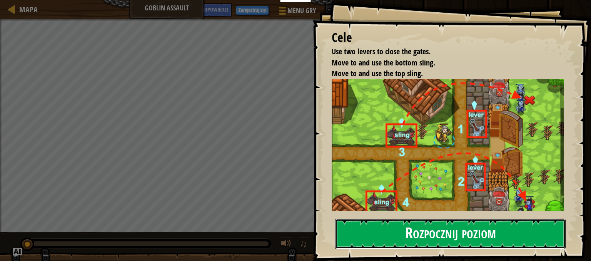
click at [433, 233] on button "Rozpocznij poziom" at bounding box center [450, 234] width 231 height 30
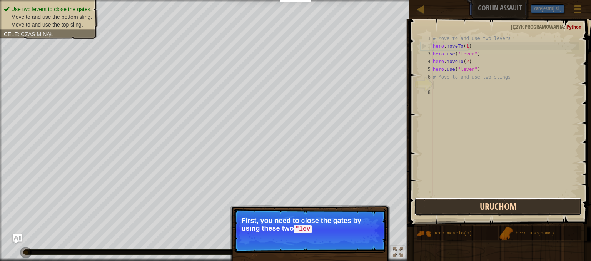
click at [485, 201] on button "Uruchom" at bounding box center [497, 207] width 167 height 18
click at [485, 201] on button "Wykonuję kod..." at bounding box center [497, 207] width 167 height 18
click at [486, 205] on button "Wykonuję kod..." at bounding box center [497, 207] width 167 height 18
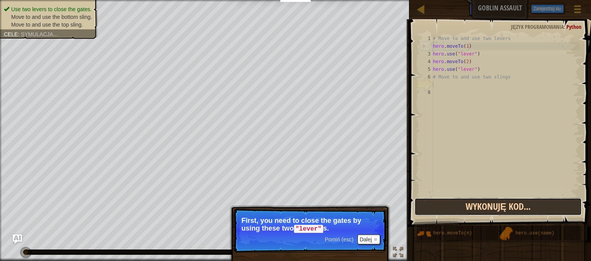
click at [486, 205] on button "Wykonuję kod..." at bounding box center [497, 207] width 167 height 18
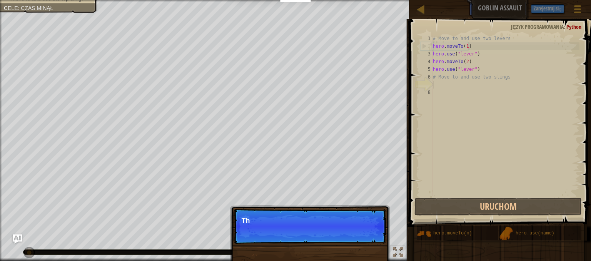
scroll to position [3, 0]
click at [365, 237] on p "Pomiń (esc) Dalej This goal is alr" at bounding box center [310, 226] width 153 height 35
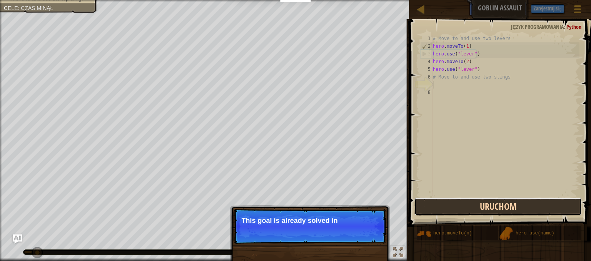
click at [473, 201] on button "Uruchom" at bounding box center [497, 207] width 167 height 18
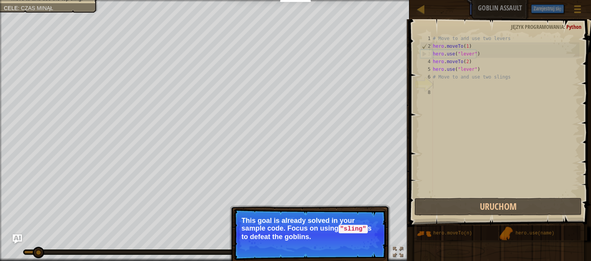
drag, startPoint x: 366, startPoint y: 234, endPoint x: 366, endPoint y: 240, distance: 6.6
click at [366, 237] on p "This goal is already solved in your sample code. Focus on using "sling" s to de…" at bounding box center [310, 229] width 137 height 24
click at [366, 241] on p "Pomiń (esc) Dalej This goal is already solved in your sample code. Focus on usi…" at bounding box center [310, 235] width 153 height 52
click at [367, 241] on p "Pomiń (esc) Dalej This goal is already solved in your sample code. Focus on usi…" at bounding box center [310, 235] width 153 height 52
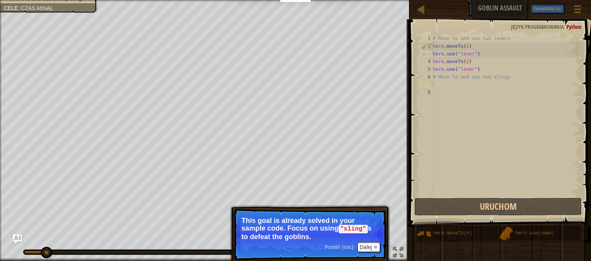
click at [367, 241] on p "Pomiń (esc) Dalej This goal is already solved in your sample code. Focus on usi…" at bounding box center [310, 235] width 153 height 52
click at [368, 242] on p "Pomiń (esc) Dalej This goal is already solved in your sample code. Focus on usi…" at bounding box center [310, 235] width 153 height 52
click at [368, 244] on button "Dalej" at bounding box center [369, 247] width 23 height 10
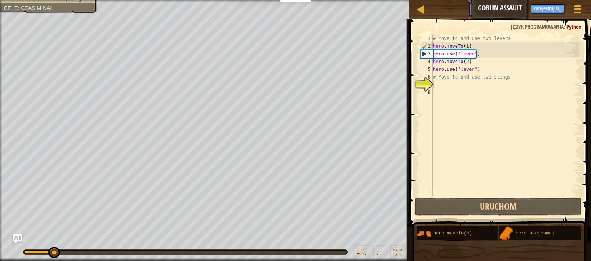
click at [369, 244] on div "♫" at bounding box center [204, 250] width 409 height 23
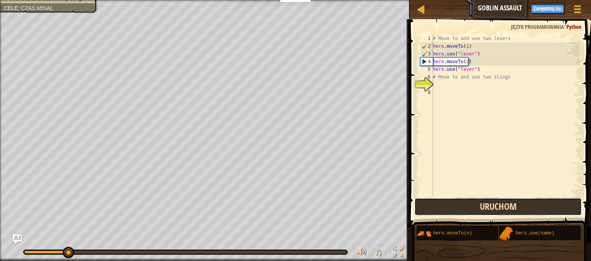
click at [448, 207] on button "Uruchom" at bounding box center [497, 207] width 167 height 18
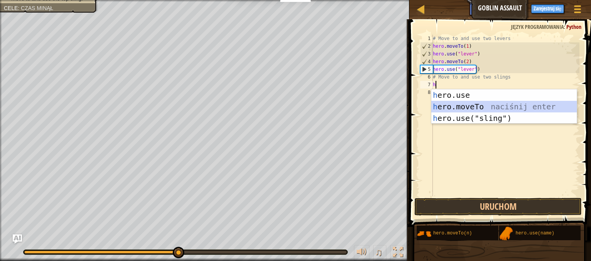
click at [449, 103] on div "h ero.use naciśnij enter h ero.moveTo naciśnij enter h ero.use("sling") naciśni…" at bounding box center [503, 118] width 145 height 58
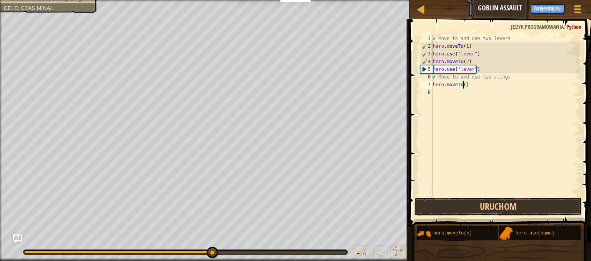
type textarea "hero.moveTo(4)"
click at [455, 89] on div "# Move to and use two levers hero . moveTo ( 1 ) hero . use ( "lever" ) hero . …" at bounding box center [505, 123] width 148 height 177
click at [449, 201] on button "Uruchom" at bounding box center [497, 207] width 167 height 18
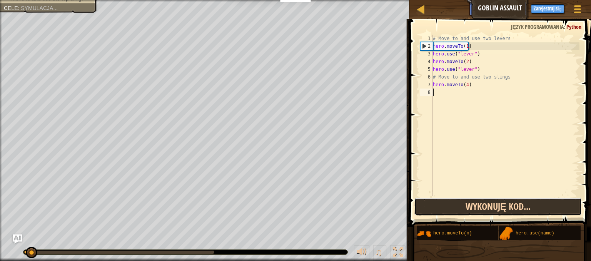
click at [450, 202] on button "Wykonuję kod..." at bounding box center [497, 207] width 167 height 18
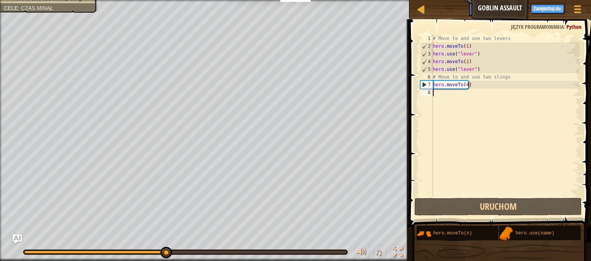
click at [436, 94] on div "# Move to and use two levers hero . moveTo ( 1 ) hero . use ( "lever" ) hero . …" at bounding box center [505, 123] width 148 height 177
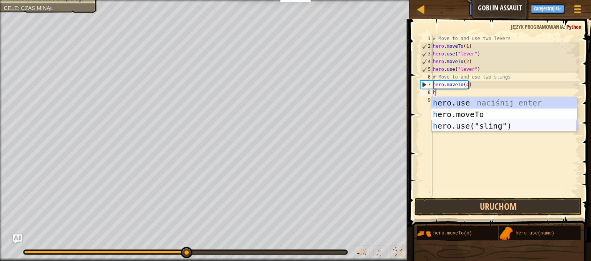
click at [446, 123] on div "h ero.use naciśnij enter h ero.moveTo naciśnij enter h ero.use("sling") naciśni…" at bounding box center [503, 126] width 145 height 58
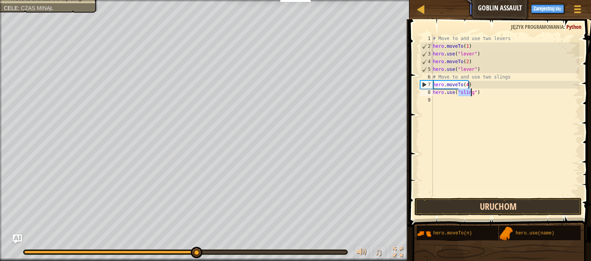
type textarea "hero.use("sling")"
click at [432, 210] on button "Uruchom" at bounding box center [497, 207] width 167 height 18
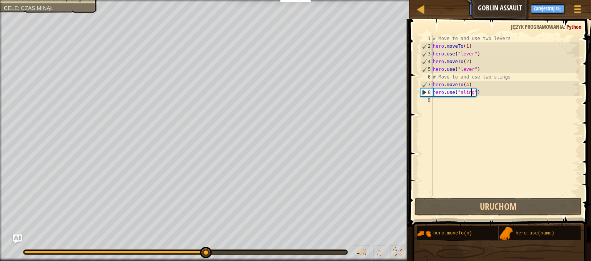
click at [438, 97] on div "# Move to and use two levers hero . moveTo ( 1 ) hero . use ( "lever" ) hero . …" at bounding box center [505, 123] width 148 height 177
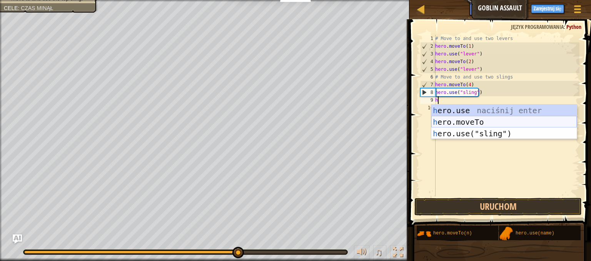
click at [444, 122] on div "h ero.use naciśnij enter h ero.moveTo naciśnij enter h ero.use("sling") naciśni…" at bounding box center [503, 134] width 145 height 58
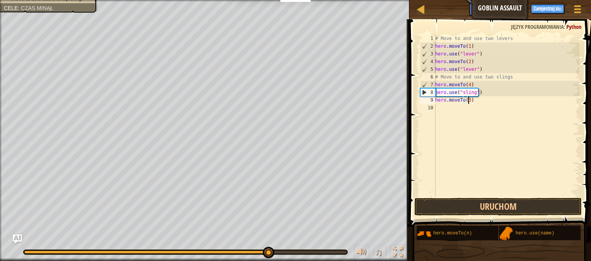
scroll to position [3, 2]
type textarea "hero.moveTo(3)"
click at [497, 205] on button "Uruchom" at bounding box center [497, 207] width 167 height 18
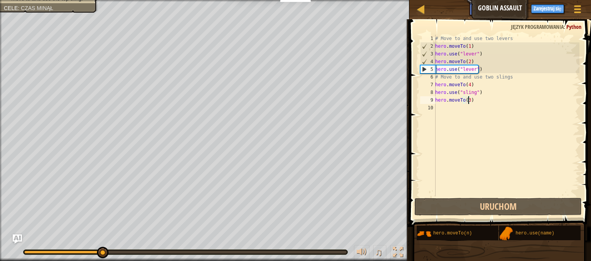
click at [457, 105] on div "# Move to and use two levers hero . moveTo ( 1 ) hero . use ( "lever" ) hero . …" at bounding box center [507, 123] width 146 height 177
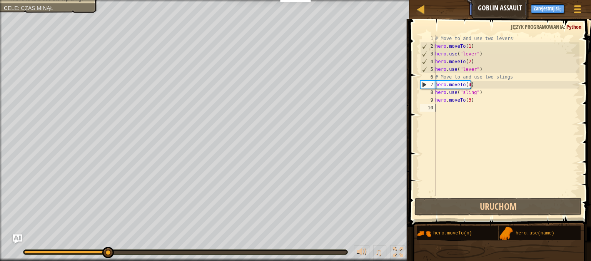
scroll to position [3, 0]
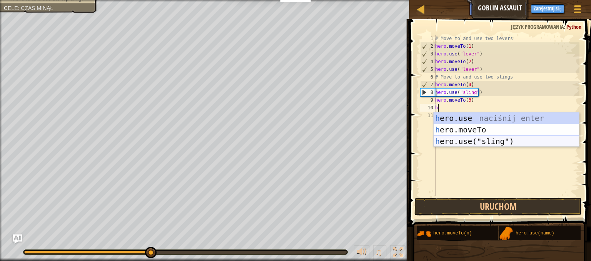
click at [455, 142] on div "h ero.use naciśnij enter h ero.moveTo naciśnij enter h ero.use("sling") naciśni…" at bounding box center [506, 141] width 145 height 58
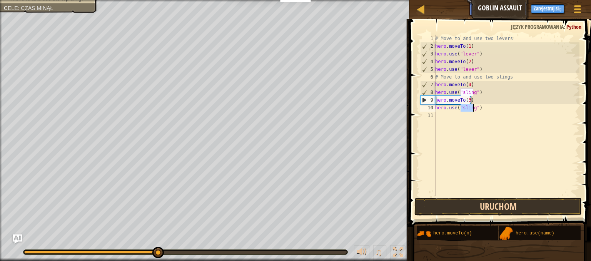
type textarea "hero.use("sling")"
click at [442, 207] on button "Uruchom" at bounding box center [497, 207] width 167 height 18
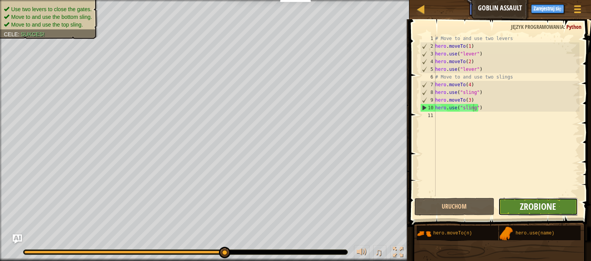
click at [521, 210] on span "Zrobione" at bounding box center [538, 206] width 36 height 12
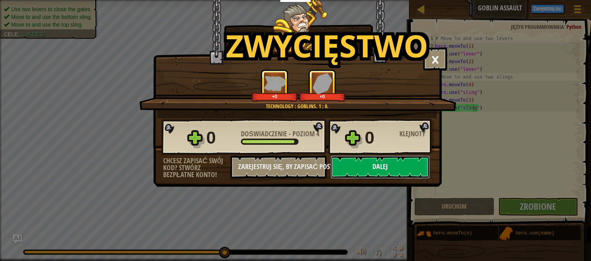
click at [358, 169] on button "Dalej" at bounding box center [380, 166] width 99 height 23
select select "pl"
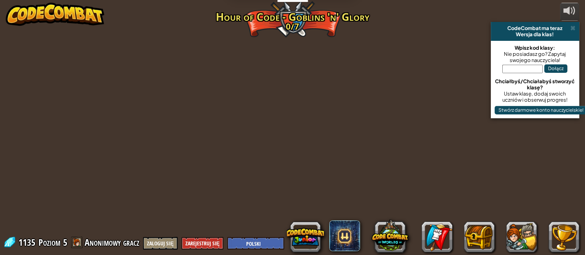
select select "pl"
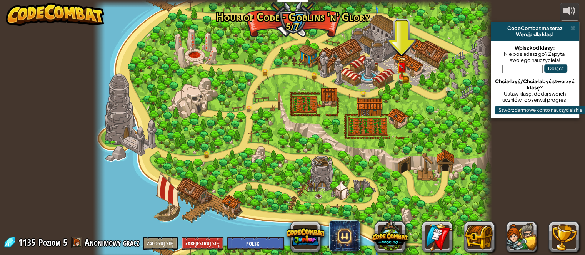
click at [408, 73] on div at bounding box center [292, 130] width 399 height 261
click at [403, 75] on img at bounding box center [402, 66] width 10 height 21
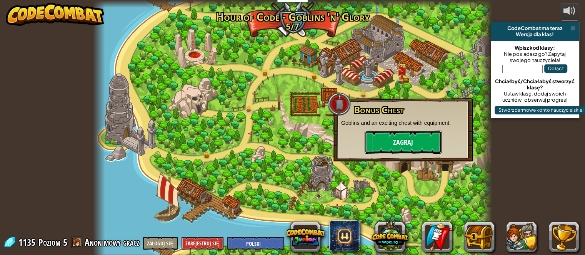
click at [393, 147] on button "Zagraj" at bounding box center [403, 141] width 77 height 23
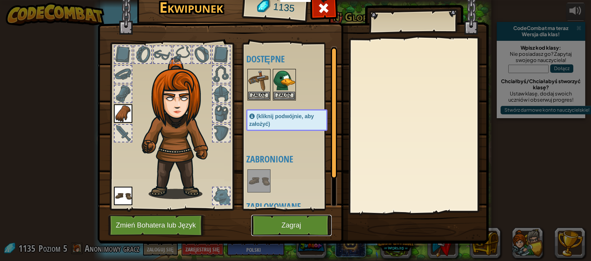
click at [300, 227] on button "Zagraj" at bounding box center [291, 225] width 80 height 21
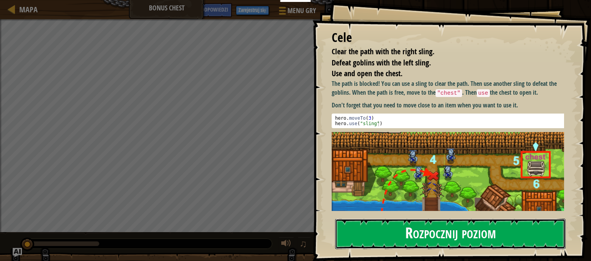
click at [452, 219] on button "Rozpocznij poziom" at bounding box center [450, 234] width 231 height 30
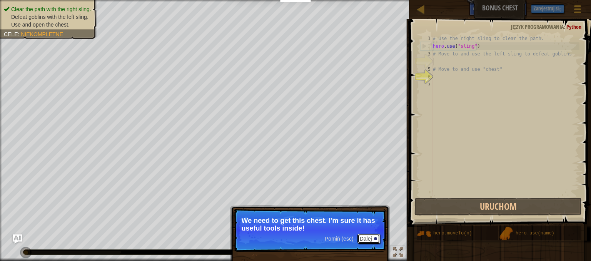
click at [372, 234] on button "Dalej" at bounding box center [369, 239] width 23 height 10
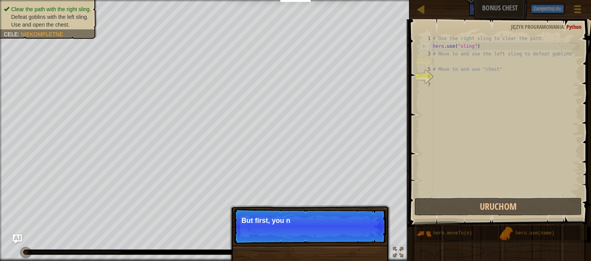
click at [371, 229] on p "Pomiń (esc) Dalej But first, you n" at bounding box center [310, 226] width 153 height 35
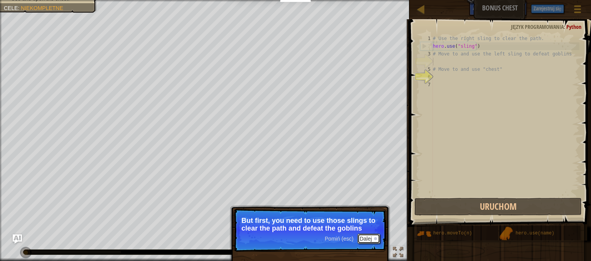
click at [371, 238] on button "Dalej" at bounding box center [369, 239] width 23 height 10
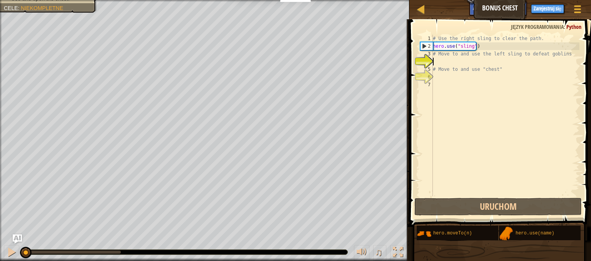
click at [445, 73] on div "# Use the right sling to clear the path. hero . use ( "sling" ) # Move to and u…" at bounding box center [505, 123] width 148 height 177
type textarea "# Move to and use "chest""
click at [441, 60] on div "# Use the right sling to clear the path. hero . use ( "sling" ) # Move to and u…" at bounding box center [505, 123] width 148 height 177
click at [495, 193] on div "# Use the right sling to clear the path. hero . use ( "sling" ) # Move to and u…" at bounding box center [505, 123] width 148 height 177
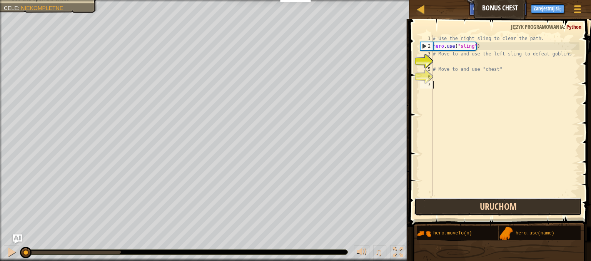
click at [517, 212] on button "Uruchom" at bounding box center [497, 207] width 167 height 18
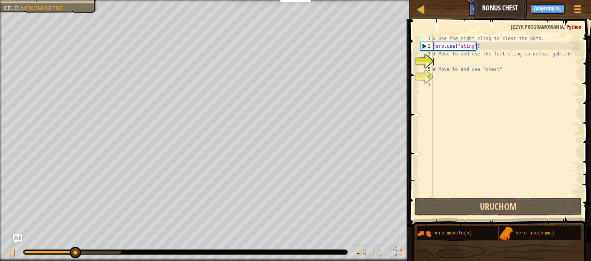
click at [448, 63] on div "# Use the right sling to clear the path. hero . use ( "sling" ) # Move to and u…" at bounding box center [505, 123] width 148 height 177
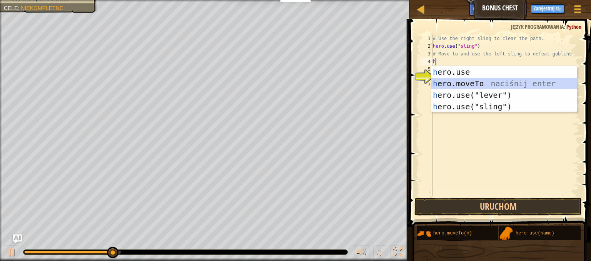
click at [494, 82] on div "h ero.use naciśnij enter h ero.moveTo naciśnij enter h ero.use("lever") naciśni…" at bounding box center [503, 100] width 145 height 69
type textarea "hero.moveTo(2)"
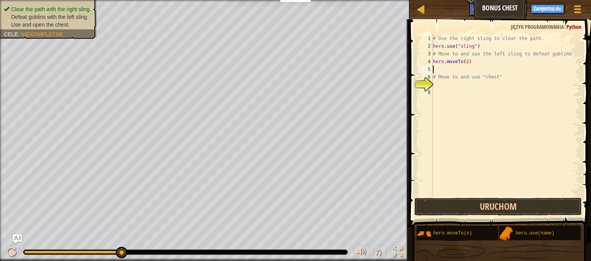
click at [446, 86] on div "# Use the right sling to clear the path. hero . use ( "sling" ) # Move to and u…" at bounding box center [505, 123] width 148 height 177
drag, startPoint x: 446, startPoint y: 207, endPoint x: 446, endPoint y: 200, distance: 6.6
click at [446, 206] on button "Uruchom" at bounding box center [497, 207] width 167 height 18
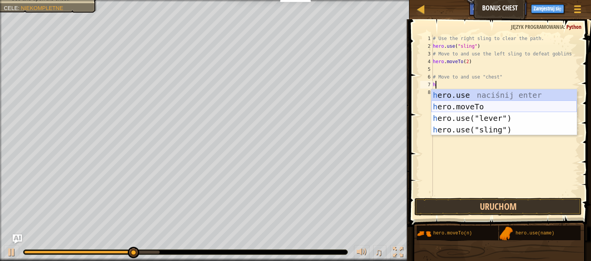
click at [478, 107] on div "h ero.use naciśnij enter h ero.moveTo naciśnij enter h ero.use("lever") naciśni…" at bounding box center [503, 123] width 145 height 69
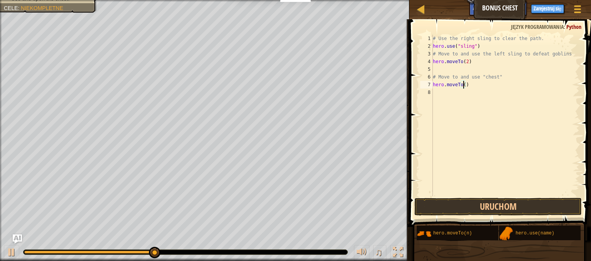
scroll to position [3, 2]
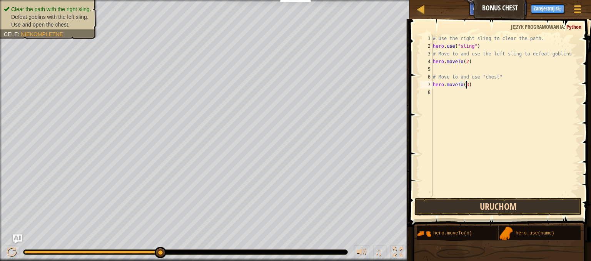
type textarea "hero.moveTo(3)"
click at [469, 209] on button "Uruchom" at bounding box center [497, 207] width 167 height 18
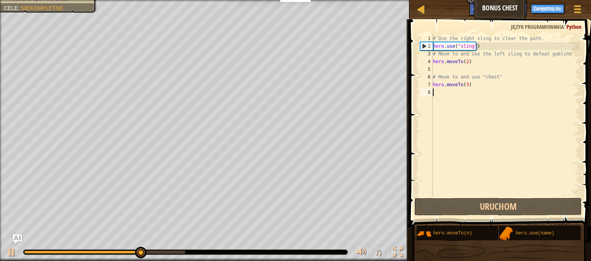
click at [440, 96] on div "# Use the right sling to clear the path. hero . use ( "sling" ) # Move to and u…" at bounding box center [505, 123] width 148 height 177
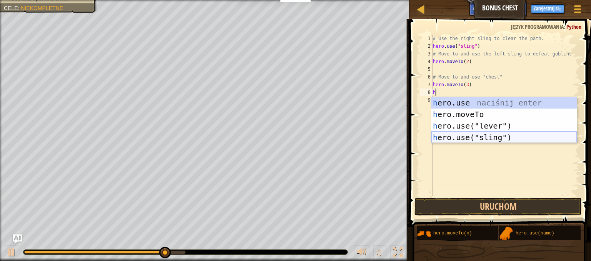
click at [463, 137] on div "h ero.use naciśnij enter h ero.moveTo naciśnij enter h ero.use("lever") naciśni…" at bounding box center [503, 131] width 145 height 69
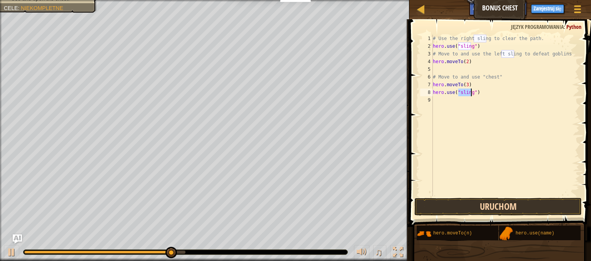
type textarea "hero.use("sling")"
drag, startPoint x: 474, startPoint y: 210, endPoint x: 469, endPoint y: 204, distance: 7.7
click at [474, 210] on button "Uruchom" at bounding box center [497, 207] width 167 height 18
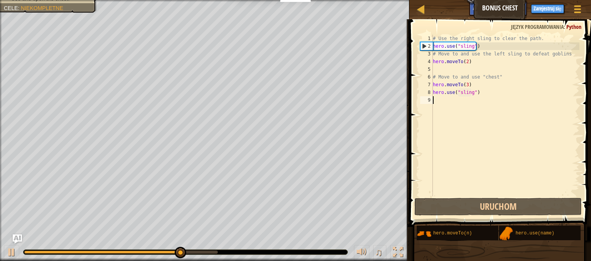
click at [447, 100] on div "# Use the right sling to clear the path. hero . use ( "sling" ) # Move to and u…" at bounding box center [505, 123] width 148 height 177
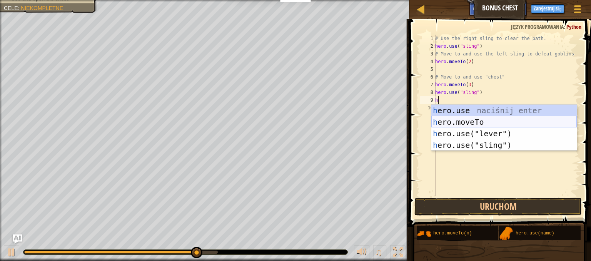
click at [462, 122] on div "h ero.use naciśnij enter h ero.moveTo naciśnij enter h ero.use("lever") naciśni…" at bounding box center [503, 139] width 145 height 69
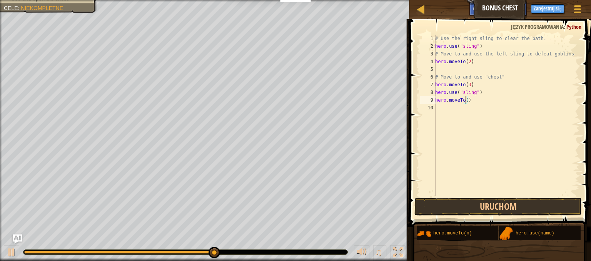
type textarea "hero.moveTo(4)"
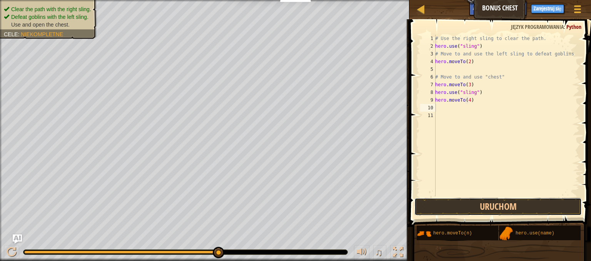
drag, startPoint x: 474, startPoint y: 200, endPoint x: 469, endPoint y: 184, distance: 17.2
click at [476, 199] on button "Uruchom" at bounding box center [497, 207] width 167 height 18
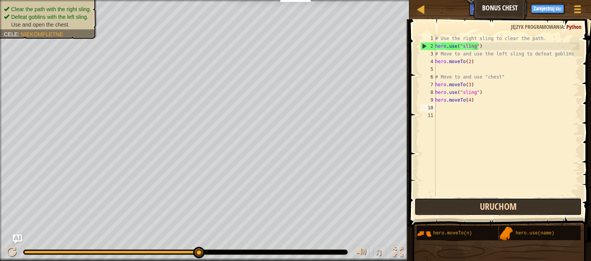
click at [506, 200] on button "Uruchom" at bounding box center [497, 207] width 167 height 18
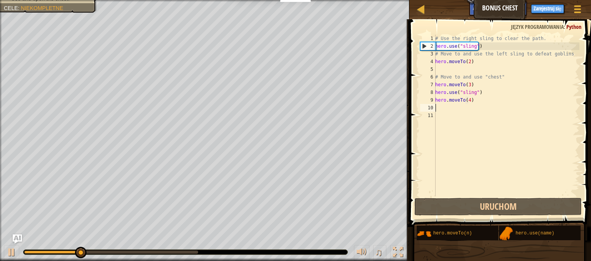
click at [473, 86] on div "# Use the right sling to clear the path. hero . use ( "sling" ) # Move to and u…" at bounding box center [507, 123] width 146 height 177
type textarea "hero.moveTo(3)"
click at [452, 108] on div "# Use the right sling to clear the path. hero . use ( "sling" ) # Move to and u…" at bounding box center [507, 123] width 146 height 177
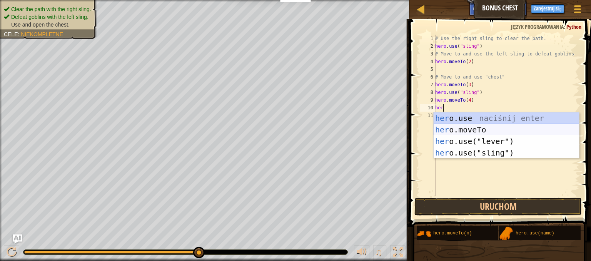
click at [462, 132] on div "her o.use naciśnij enter her o.moveTo naciśnij enter her o.use("lever") naciśni…" at bounding box center [506, 146] width 145 height 69
type textarea "hero.moveTo(2)"
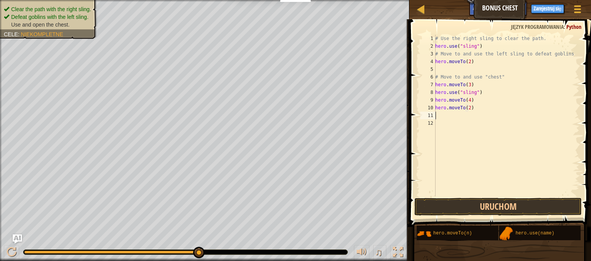
click at [471, 195] on div "# Use the right sling to clear the path. hero . use ( "sling" ) # Move to and u…" at bounding box center [507, 123] width 146 height 177
click at [469, 208] on button "Uruchom" at bounding box center [497, 207] width 167 height 18
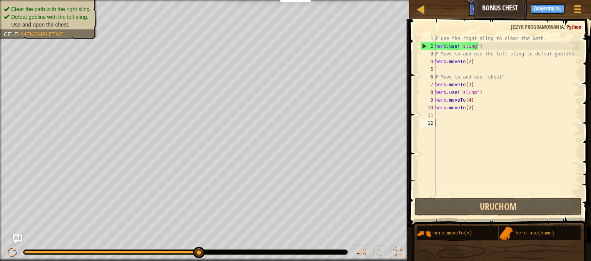
click at [476, 110] on div "# Use the right sling to clear the path. hero . use ( "sling" ) # Move to and u…" at bounding box center [507, 123] width 146 height 177
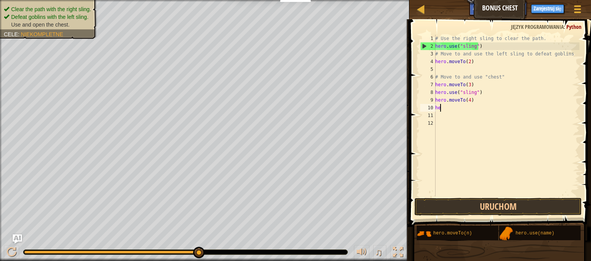
type textarea "h"
click at [473, 87] on div "# Use the right sling to clear the path. hero . use ( "sling" ) # Move to and u…" at bounding box center [507, 123] width 146 height 177
type textarea "h"
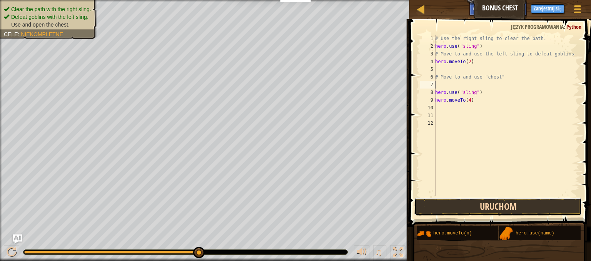
drag, startPoint x: 446, startPoint y: 205, endPoint x: 444, endPoint y: 200, distance: 5.2
click at [445, 205] on button "Uruchom" at bounding box center [497, 207] width 167 height 18
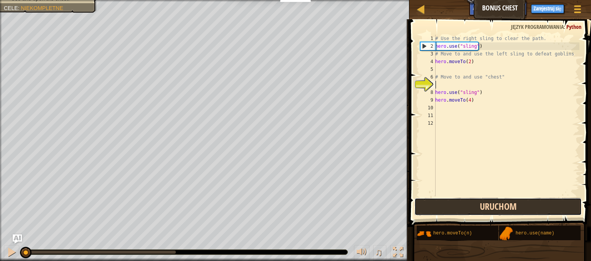
click at [448, 205] on button "Uruchom" at bounding box center [497, 207] width 167 height 18
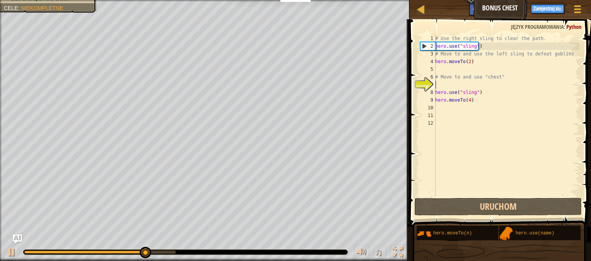
click at [468, 84] on div "# Use the right sling to clear the path. hero . use ( "sling" ) # Move to and u…" at bounding box center [507, 123] width 146 height 177
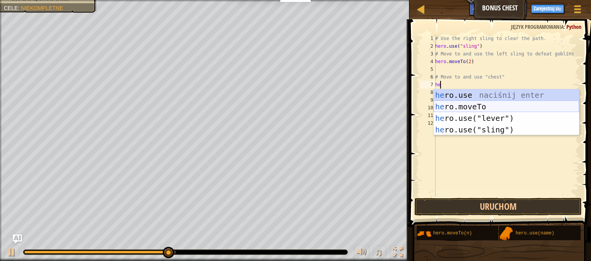
click at [463, 110] on div "he ro.use naciśnij enter he ro.moveTo naciśnij enter he ro.use("lever") naciśni…" at bounding box center [506, 123] width 145 height 69
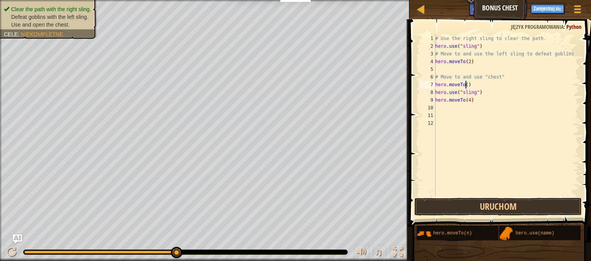
type textarea "hero.moveTo(3)"
click at [469, 201] on button "Uruchom" at bounding box center [497, 207] width 167 height 18
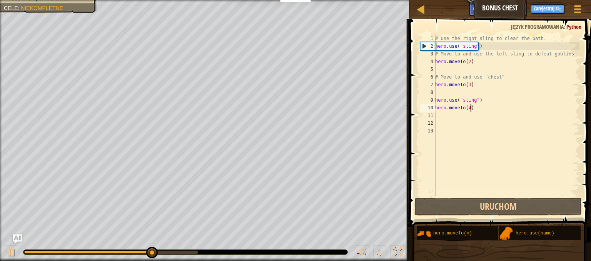
click at [469, 108] on div "# Use the right sling to clear the path. hero . use ( "sling" ) # Move to and u…" at bounding box center [507, 123] width 146 height 177
type textarea "hero.moveTo(4)"
click at [464, 120] on div "# Use the right sling to clear the path. hero . use ( "sling" ) # Move to and u…" at bounding box center [507, 123] width 146 height 177
click at [464, 113] on div "# Use the right sling to clear the path. hero . use ( "sling" ) # Move to and u…" at bounding box center [507, 123] width 146 height 177
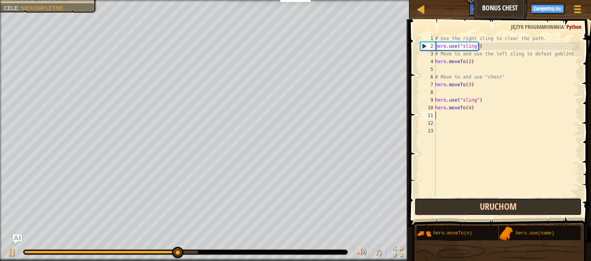
click at [468, 208] on button "Uruchom" at bounding box center [497, 207] width 167 height 18
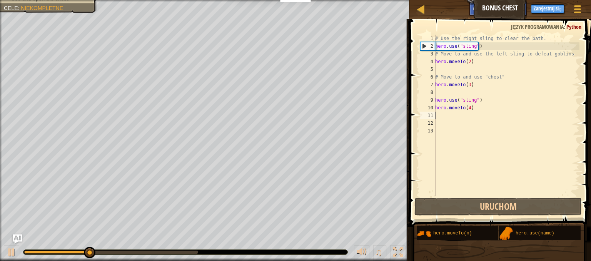
click at [469, 107] on div "# Use the right sling to clear the path. hero . use ( "sling" ) # Move to and u…" at bounding box center [507, 123] width 146 height 177
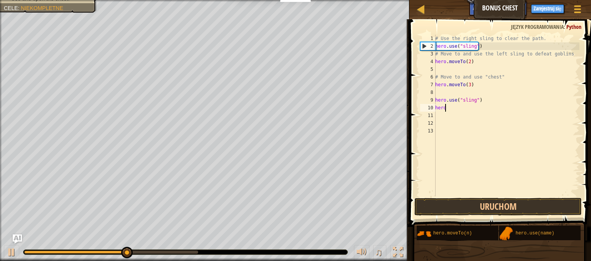
type textarea "h"
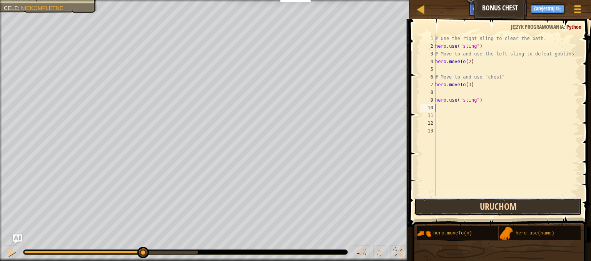
click at [442, 201] on button "Uruchom" at bounding box center [497, 207] width 167 height 18
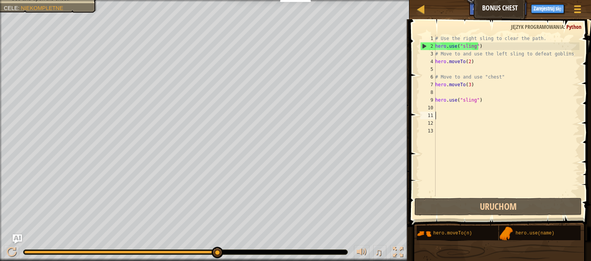
click at [444, 113] on div "# Use the right sling to clear the path. hero . use ( "sling" ) # Move to and u…" at bounding box center [507, 123] width 146 height 177
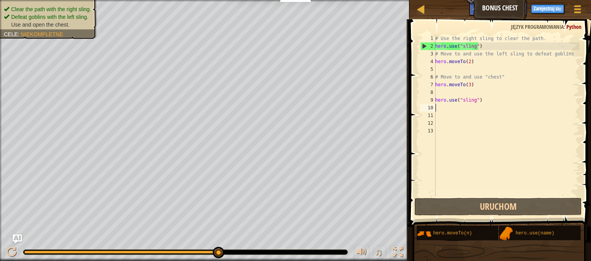
click at [446, 109] on div "# Use the right sling to clear the path. hero . use ( "sling" ) # Move to and u…" at bounding box center [507, 123] width 146 height 177
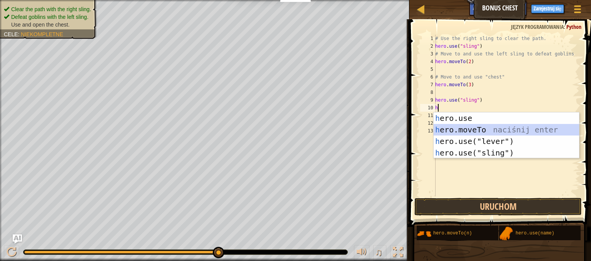
click at [451, 127] on div "h ero.use naciśnij enter h ero.moveTo naciśnij enter h ero.use("lever") naciśni…" at bounding box center [506, 146] width 145 height 69
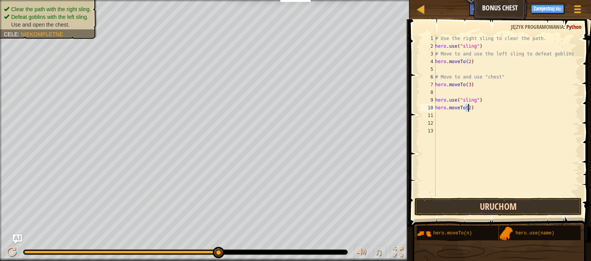
type textarea "hero.moveTo(2)"
click at [483, 209] on button "Uruchom" at bounding box center [497, 207] width 167 height 18
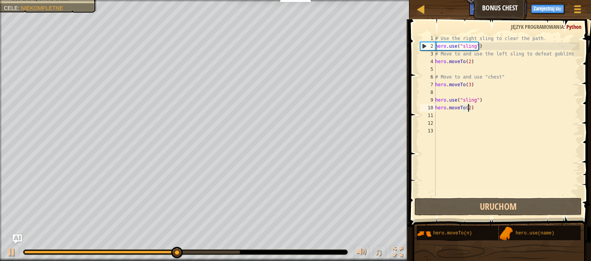
click at [443, 116] on div "# Use the right sling to clear the path. hero . use ( "sling" ) # Move to and u…" at bounding box center [507, 123] width 146 height 177
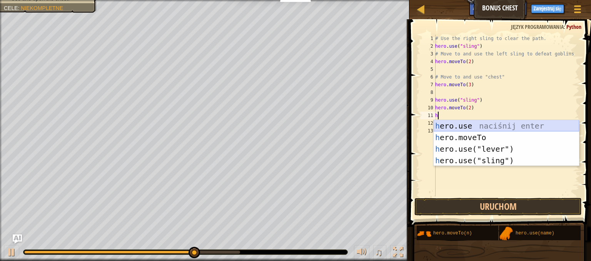
click at [449, 131] on div "h ero.use naciśnij enter h ero.moveTo naciśnij enter h ero.use("lever") naciśni…" at bounding box center [506, 154] width 145 height 69
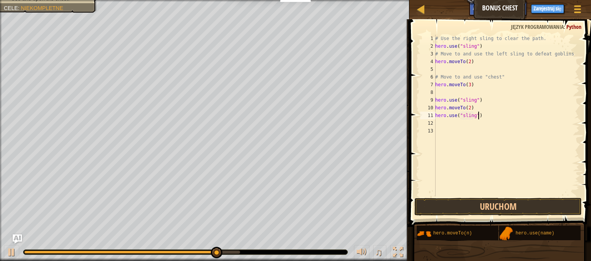
click at [489, 117] on div "# Use the right sling to clear the path. hero . use ( "sling" ) # Move to and u…" at bounding box center [507, 123] width 146 height 177
type textarea "h"
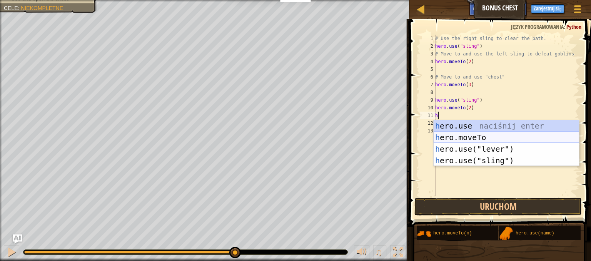
click at [463, 136] on div "h ero.use naciśnij enter h ero.moveTo naciśnij enter h ero.use("lever") naciśni…" at bounding box center [506, 154] width 145 height 69
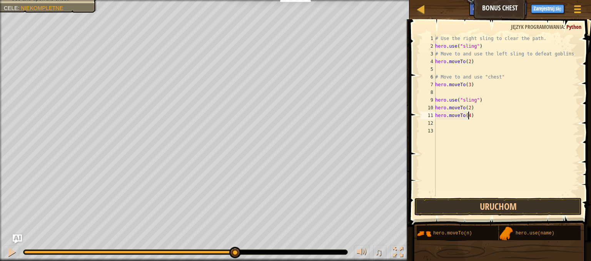
scroll to position [3, 2]
type textarea "hero.moveTo(4)"
click at [478, 202] on button "Uruchom" at bounding box center [497, 207] width 167 height 18
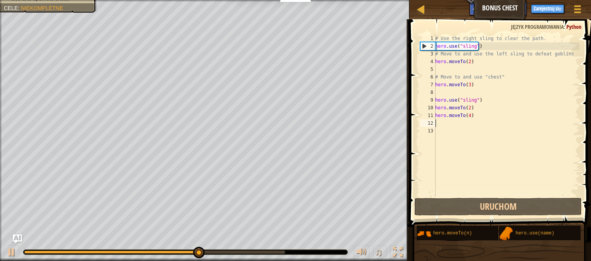
click at [446, 125] on div "# Use the right sling to clear the path. hero . use ( "sling" ) # Move to and u…" at bounding box center [507, 123] width 146 height 177
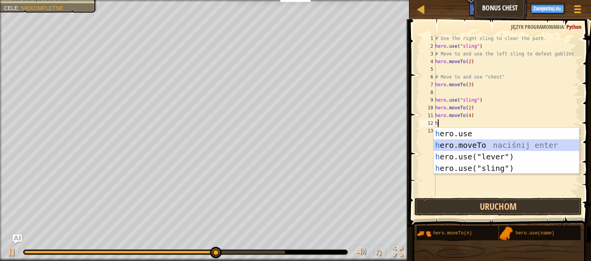
click at [462, 145] on div "h ero.use naciśnij enter h ero.moveTo naciśnij enter h ero.use("lever") naciśni…" at bounding box center [506, 162] width 145 height 69
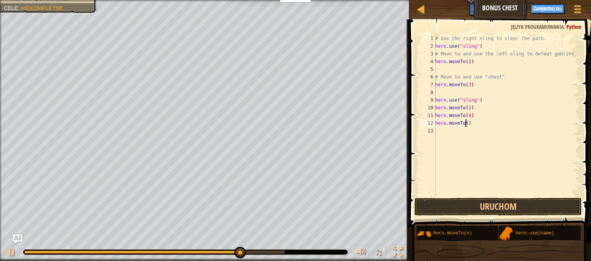
scroll to position [3, 2]
type textarea "hero.moveTo(5)"
click at [487, 204] on button "Uruchom" at bounding box center [497, 207] width 167 height 18
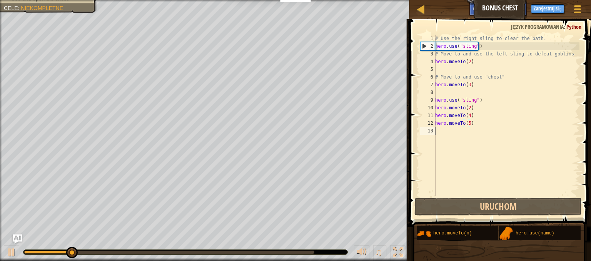
click at [456, 130] on div "# Use the right sling to clear the path. hero . use ( "sling" ) # Move to and u…" at bounding box center [507, 123] width 146 height 177
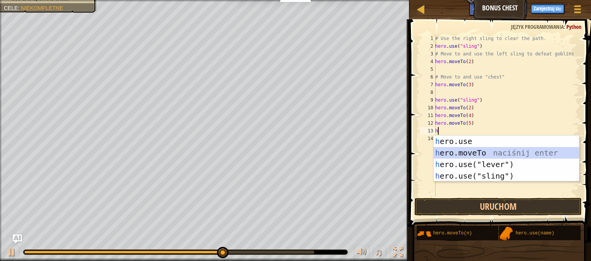
click at [454, 147] on div "h ero.use naciśnij enter h ero.moveTo naciśnij enter h ero.use("lever") naciśni…" at bounding box center [506, 169] width 145 height 69
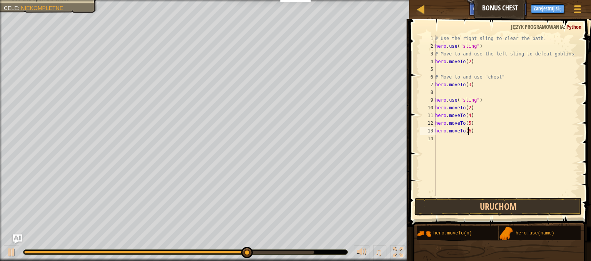
scroll to position [3, 2]
type textarea "hero.moveTo(6)"
click at [481, 200] on button "Uruchom" at bounding box center [497, 207] width 167 height 18
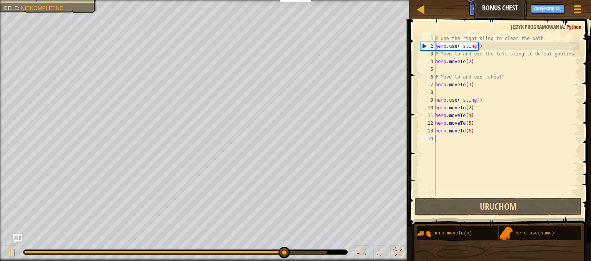
click at [457, 140] on div "# Use the right sling to clear the path. hero . use ( "sling" ) # Move to and u…" at bounding box center [507, 123] width 146 height 177
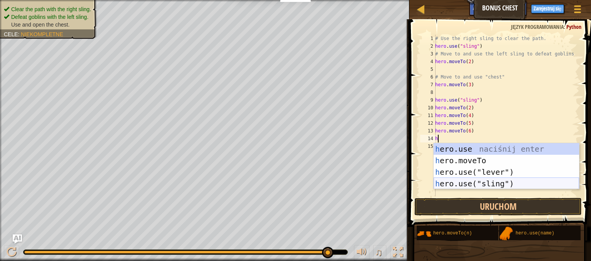
click at [483, 181] on div "h ero.use naciśnij enter h ero.moveTo naciśnij enter h ero.use("lever") naciśni…" at bounding box center [506, 177] width 145 height 69
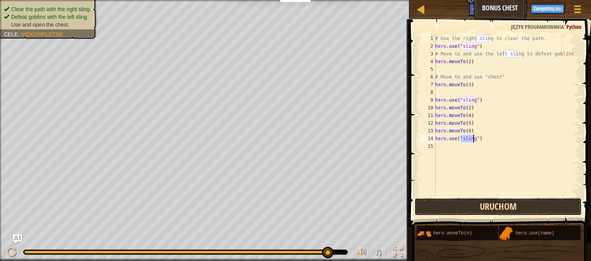
click at [493, 208] on button "Uruchom" at bounding box center [497, 207] width 167 height 18
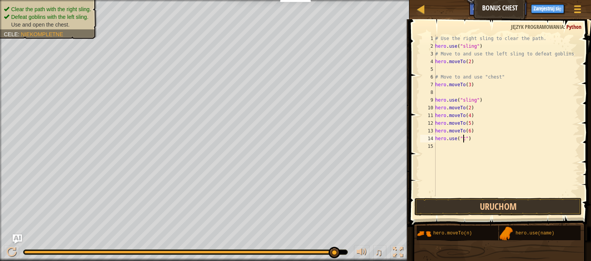
scroll to position [3, 2]
type textarea "hero.use("chest")"
click at [506, 211] on button "Uruchom" at bounding box center [497, 207] width 167 height 18
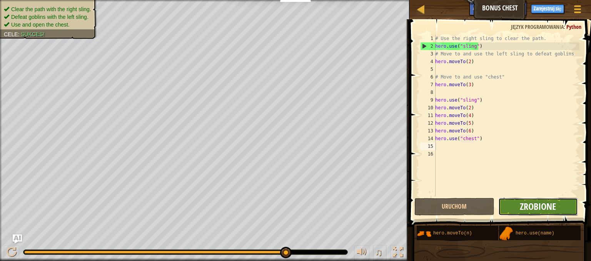
click at [523, 200] on span "Zrobione" at bounding box center [538, 206] width 36 height 12
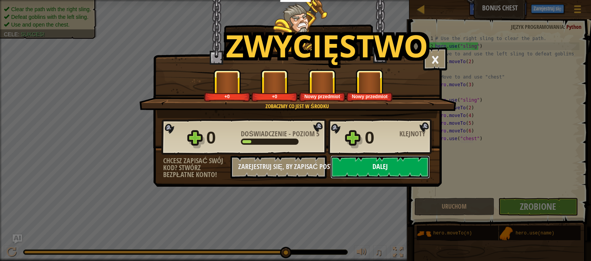
click at [376, 160] on button "Dalej" at bounding box center [380, 166] width 99 height 23
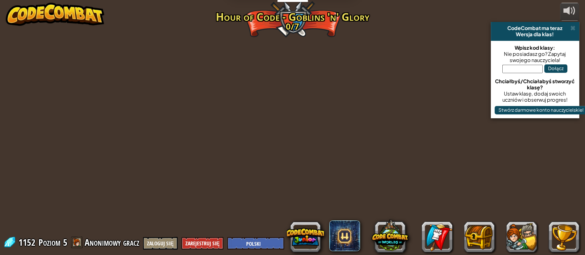
select select "pl"
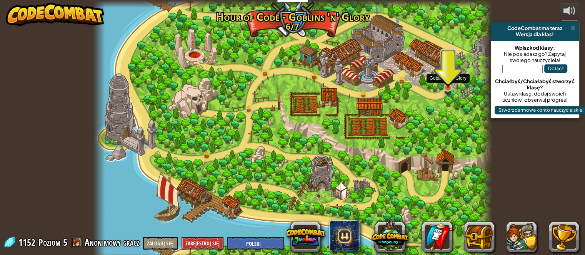
click at [446, 82] on img at bounding box center [448, 75] width 10 height 25
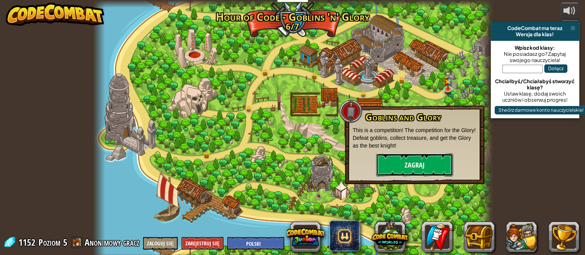
click at [417, 164] on button "Zagraj" at bounding box center [414, 164] width 77 height 23
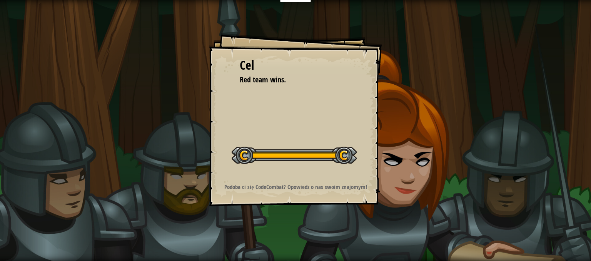
click at [432, 217] on div "[PERSON_NAME] team wins. Rozpocznij poziom Błąd podczas ładowania danych z serw…" at bounding box center [295, 130] width 591 height 261
click at [341, 177] on div "[PERSON_NAME] team wins. Rozpocznij poziom Błąd podczas ładowania danych z serw…" at bounding box center [295, 119] width 173 height 173
click at [325, 136] on div "[PERSON_NAME] team wins. Rozpocznij poziom Błąd podczas ładowania danych z serw…" at bounding box center [295, 119] width 173 height 173
drag, startPoint x: 245, startPoint y: 153, endPoint x: 276, endPoint y: 156, distance: 31.7
click at [276, 156] on div at bounding box center [294, 155] width 125 height 17
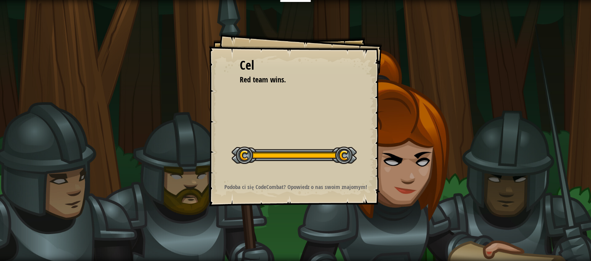
drag, startPoint x: 285, startPoint y: 155, endPoint x: 345, endPoint y: 152, distance: 59.7
click at [325, 153] on div at bounding box center [294, 155] width 125 height 17
click at [366, 152] on div "[PERSON_NAME] team wins. Rozpocznij poziom Błąd podczas ładowania danych z serw…" at bounding box center [295, 119] width 173 height 173
click at [345, 155] on div at bounding box center [294, 155] width 125 height 17
click at [345, 156] on div at bounding box center [294, 155] width 125 height 17
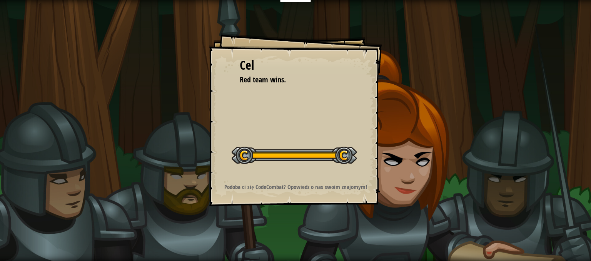
click at [429, 185] on div "[PERSON_NAME] team wins. Rozpocznij poziom Błąd podczas ładowania danych z serw…" at bounding box center [295, 130] width 591 height 261
drag, startPoint x: 249, startPoint y: 83, endPoint x: 334, endPoint y: 84, distance: 85.4
click at [334, 83] on li "Red team wins." at bounding box center [289, 79] width 119 height 11
click at [344, 159] on div at bounding box center [294, 155] width 125 height 17
click at [343, 157] on div at bounding box center [294, 155] width 125 height 17
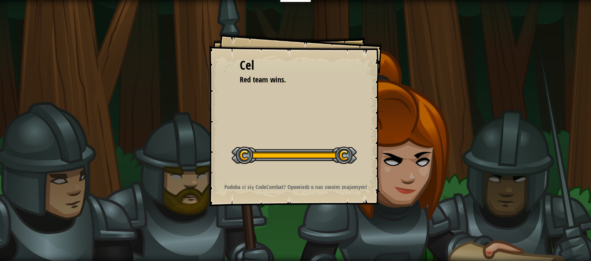
click at [245, 156] on div at bounding box center [294, 155] width 125 height 17
drag, startPoint x: 259, startPoint y: 156, endPoint x: 265, endPoint y: 155, distance: 6.6
click at [260, 156] on div at bounding box center [294, 155] width 125 height 17
click at [269, 155] on div at bounding box center [294, 155] width 125 height 17
click at [276, 154] on div at bounding box center [294, 155] width 125 height 17
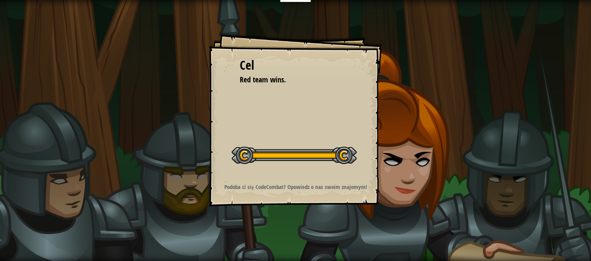
click at [438, 231] on div "[PERSON_NAME] team wins. Rozpocznij poziom Błąd podczas ładowania danych z serw…" at bounding box center [295, 130] width 591 height 261
click at [281, 176] on div "[PERSON_NAME] team wins. Rozpocznij poziom Błąd podczas ładowania danych z serw…" at bounding box center [295, 119] width 173 height 173
drag, startPoint x: 307, startPoint y: 190, endPoint x: 317, endPoint y: 199, distance: 13.1
click at [317, 199] on div "[PERSON_NAME] team wins. Rozpocznij poziom Błąd podczas ładowania danych z serw…" at bounding box center [295, 119] width 173 height 173
drag, startPoint x: 292, startPoint y: 100, endPoint x: 311, endPoint y: 127, distance: 31.8
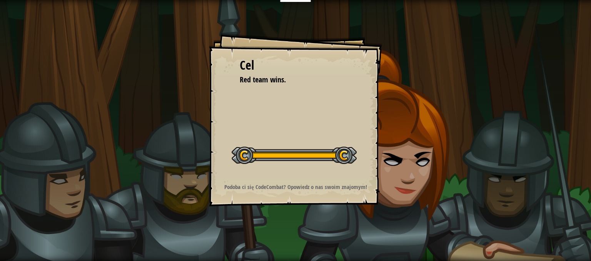
click at [299, 115] on div "[PERSON_NAME] team wins. Rozpocznij poziom Błąd podczas ładowania danych z serw…" at bounding box center [295, 119] width 173 height 173
click at [349, 176] on div "[PERSON_NAME] team wins. Rozpocznij poziom Błąd podczas ładowania danych z serw…" at bounding box center [295, 119] width 173 height 173
drag, startPoint x: 348, startPoint y: 175, endPoint x: 336, endPoint y: 170, distance: 13.6
click at [347, 175] on div "[PERSON_NAME] team wins. Rozpocznij poziom Błąd podczas ładowania danych z serw…" at bounding box center [295, 119] width 173 height 173
click at [323, 159] on div at bounding box center [294, 155] width 125 height 17
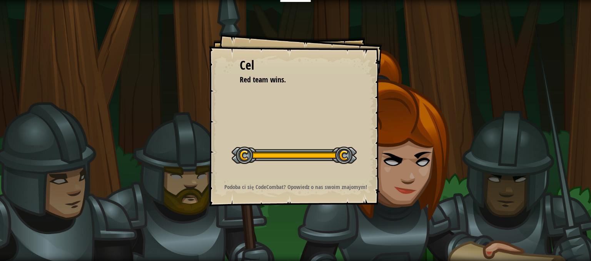
drag, startPoint x: 332, startPoint y: 157, endPoint x: 337, endPoint y: 156, distance: 5.5
click at [337, 156] on div at bounding box center [294, 155] width 125 height 17
click at [344, 154] on div at bounding box center [294, 155] width 125 height 17
click at [396, 206] on div "[PERSON_NAME] team wins. Rozpocznij poziom Błąd podczas ładowania danych z serw…" at bounding box center [295, 130] width 591 height 261
click at [341, 152] on div at bounding box center [294, 155] width 125 height 17
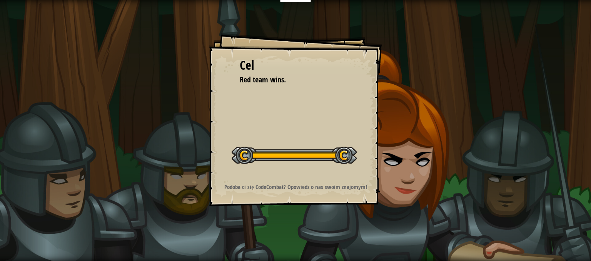
drag, startPoint x: 342, startPoint y: 152, endPoint x: 256, endPoint y: 146, distance: 87.2
click at [272, 153] on div at bounding box center [294, 155] width 125 height 17
click at [233, 150] on div at bounding box center [294, 155] width 125 height 17
drag, startPoint x: 251, startPoint y: 156, endPoint x: 257, endPoint y: 156, distance: 6.5
click at [252, 156] on div at bounding box center [294, 155] width 125 height 17
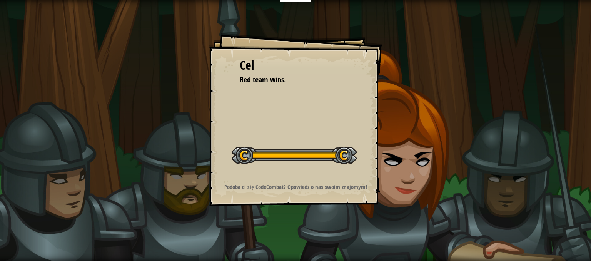
click at [256, 165] on div "Rozpocznij poziom" at bounding box center [294, 154] width 125 height 31
click at [209, 176] on div "[PERSON_NAME] team wins. Rozpocznij poziom Błąd podczas ładowania danych z serw…" at bounding box center [295, 130] width 591 height 261
drag, startPoint x: 9, startPoint y: 111, endPoint x: 257, endPoint y: 99, distance: 248.9
drag, startPoint x: 280, startPoint y: 95, endPoint x: 298, endPoint y: 89, distance: 19.1
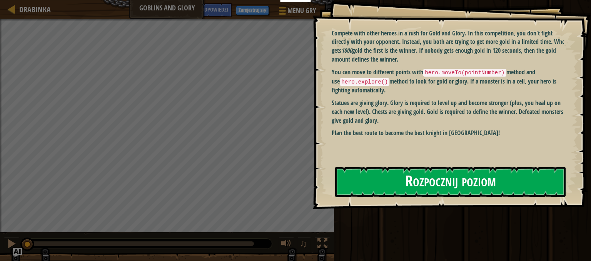
click at [398, 112] on div "Goals Compete with other heroes in a rush for Gold and Glory. In this competiti…" at bounding box center [451, 104] width 279 height 209
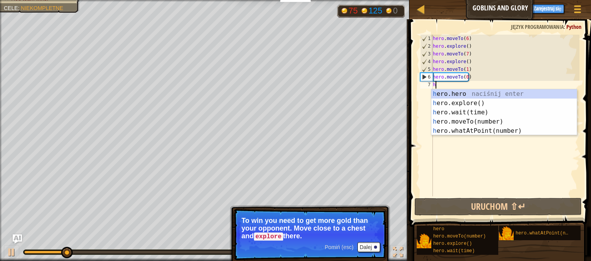
scroll to position [3, 0]
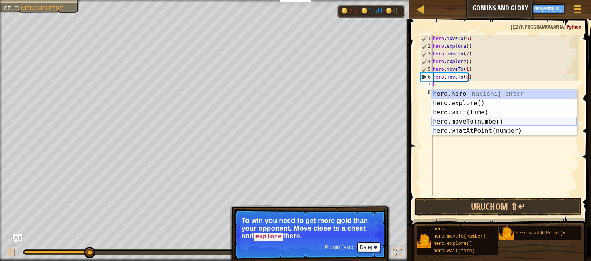
click at [467, 122] on div "h ero.hero naciśnij enter h ero.explore() naciśnij enter h ero.wait(time) naciś…" at bounding box center [503, 121] width 145 height 65
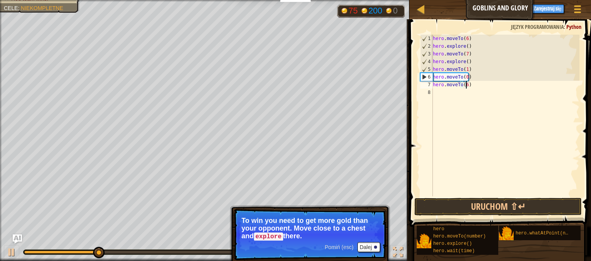
scroll to position [3, 2]
click at [472, 204] on button "Uruchom ⇧↵" at bounding box center [497, 207] width 167 height 18
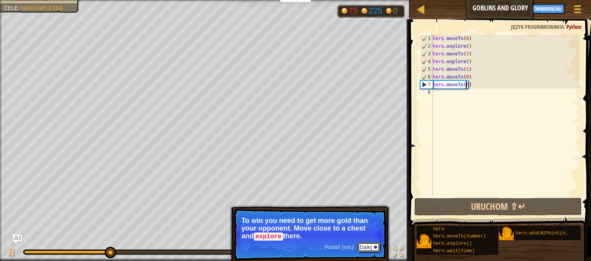
click at [363, 245] on button "Dalej" at bounding box center [369, 247] width 23 height 10
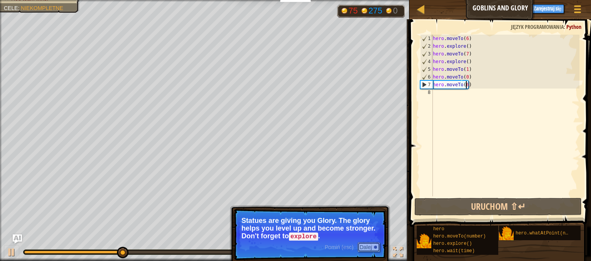
click at [363, 245] on button "Dalej" at bounding box center [369, 247] width 23 height 10
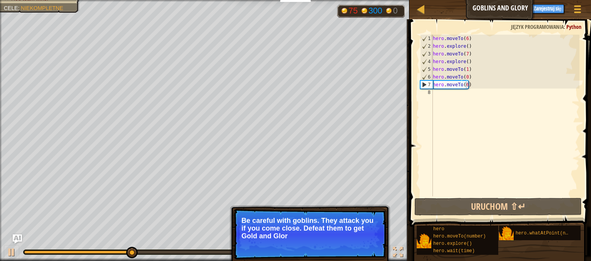
click at [363, 241] on p "Pomiń (esc) Dalej Be careful with goblins. They attack you if you come close. D…" at bounding box center [310, 234] width 153 height 51
click at [365, 241] on button "Dalej" at bounding box center [369, 246] width 23 height 10
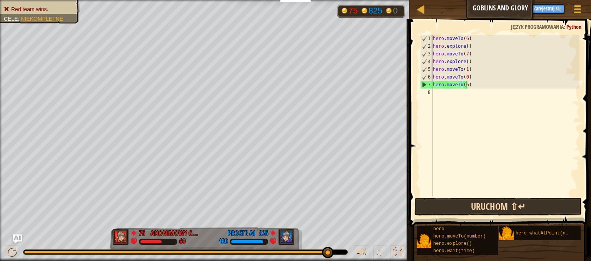
drag, startPoint x: 489, startPoint y: 218, endPoint x: 490, endPoint y: 210, distance: 7.4
click at [490, 216] on div "Podpowiedzi hero.moveTo(6) 1 2 3 4 5 6 7 8 hero . moveTo ( 6 ) hero . explore (…" at bounding box center [499, 138] width 184 height 238
click at [490, 214] on button "Uruchom ⇧↵" at bounding box center [497, 207] width 167 height 18
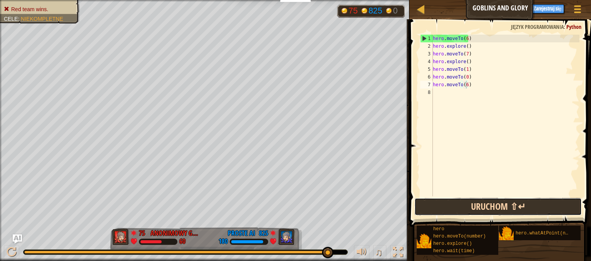
click at [458, 205] on button "Uruchom ⇧↵" at bounding box center [497, 207] width 167 height 18
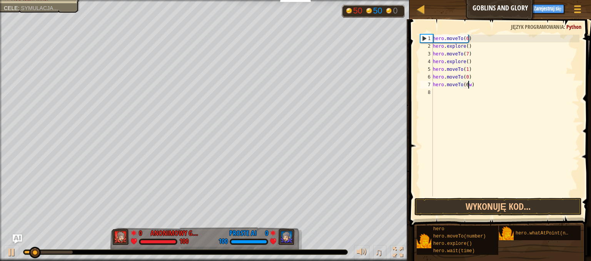
scroll to position [3, 3]
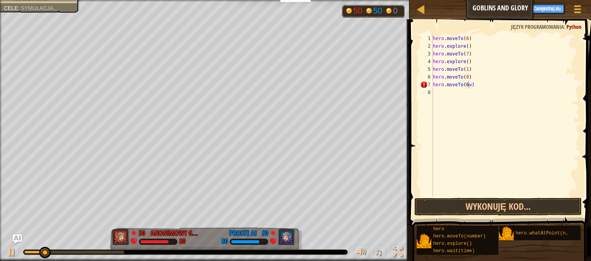
click at [591, 129] on span at bounding box center [501, 112] width 188 height 230
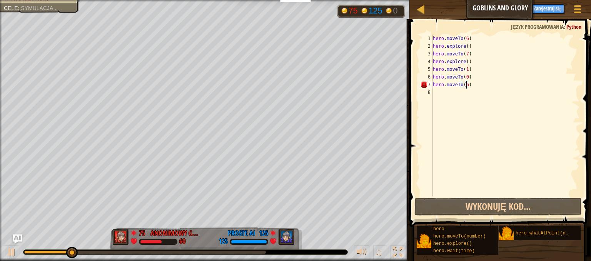
type textarea "hero.moveTo()"
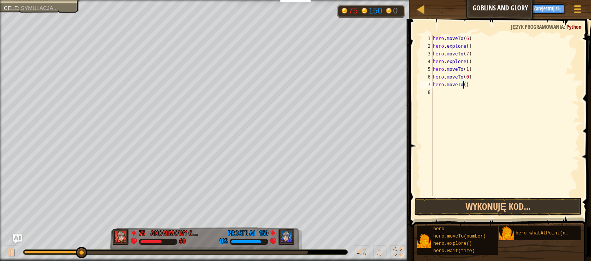
click at [453, 94] on div "hero . moveTo ( 6 ) hero . explore ( ) hero . moveTo ( 7 ) hero . explore ( ) h…" at bounding box center [505, 123] width 148 height 177
click at [441, 207] on button "Uruchom ⇧↵" at bounding box center [497, 207] width 167 height 18
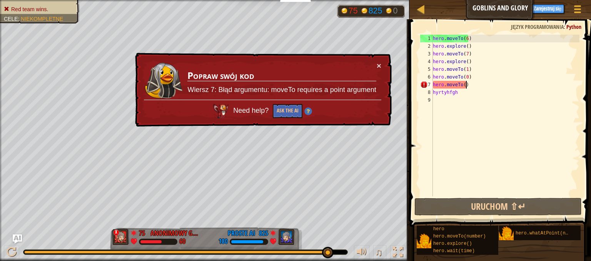
click at [481, 82] on div "hero . moveTo ( 6 ) hero . explore ( ) hero . moveTo ( 7 ) hero . explore ( ) h…" at bounding box center [505, 123] width 148 height 177
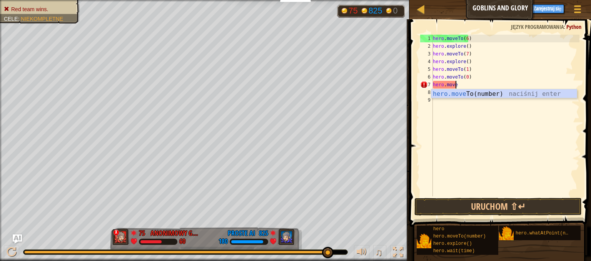
scroll to position [3, 0]
type textarea "h"
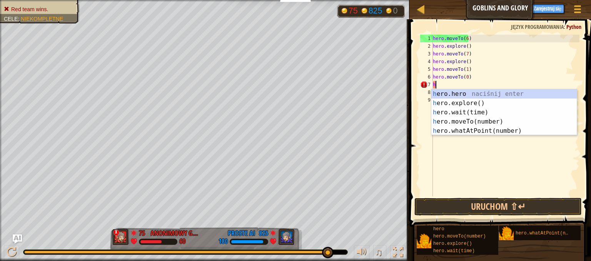
scroll to position [3, 0]
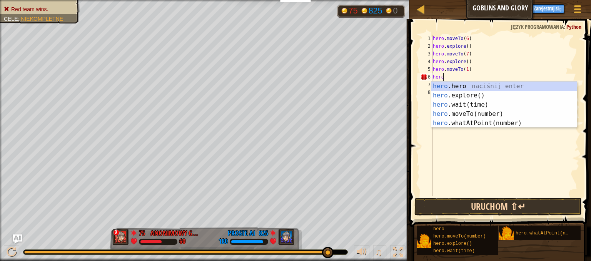
type textarea "h"
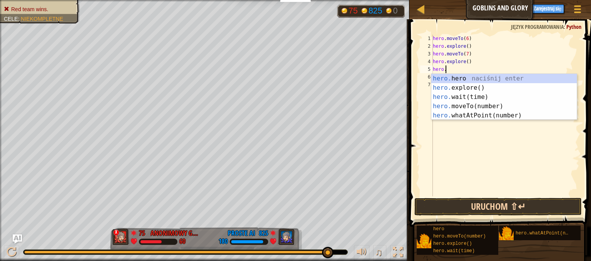
type textarea "h"
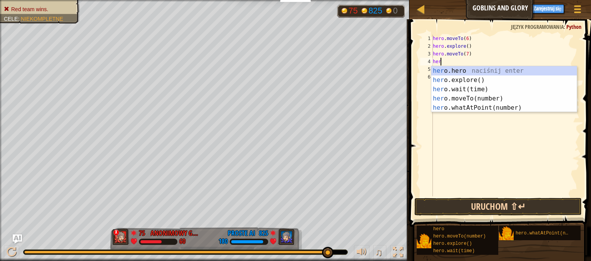
type textarea "h"
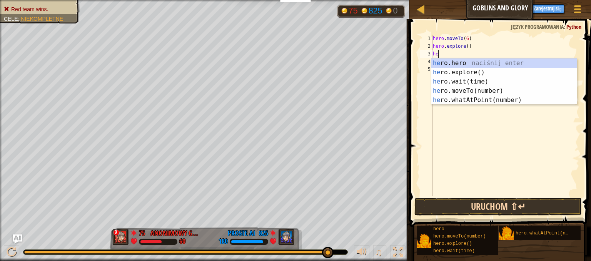
type textarea "h"
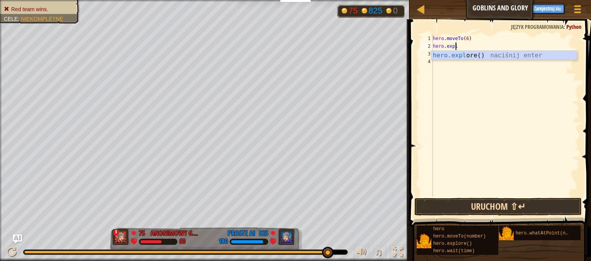
type textarea "h"
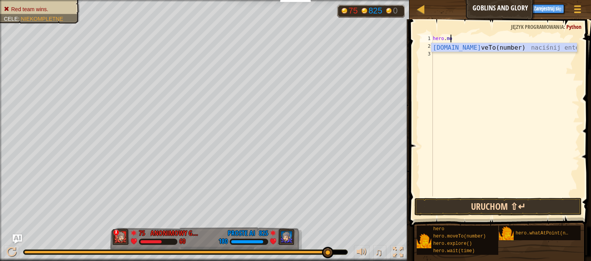
type textarea "h"
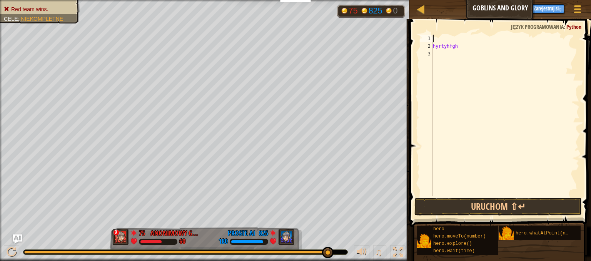
click at [463, 49] on div "hyrtyhfgh" at bounding box center [505, 123] width 148 height 177
type textarea "h"
click at [463, 203] on button "Uruchom ⇧↵" at bounding box center [497, 207] width 167 height 18
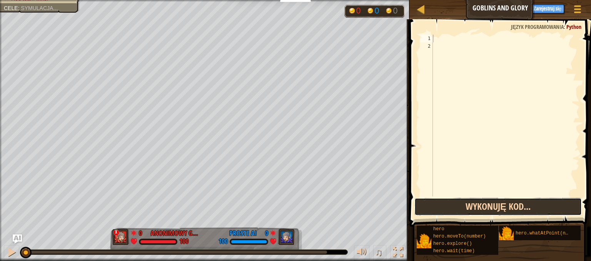
click at [463, 203] on button "Wykonuję kod..." at bounding box center [497, 207] width 167 height 18
